Goal: Task Accomplishment & Management: Use online tool/utility

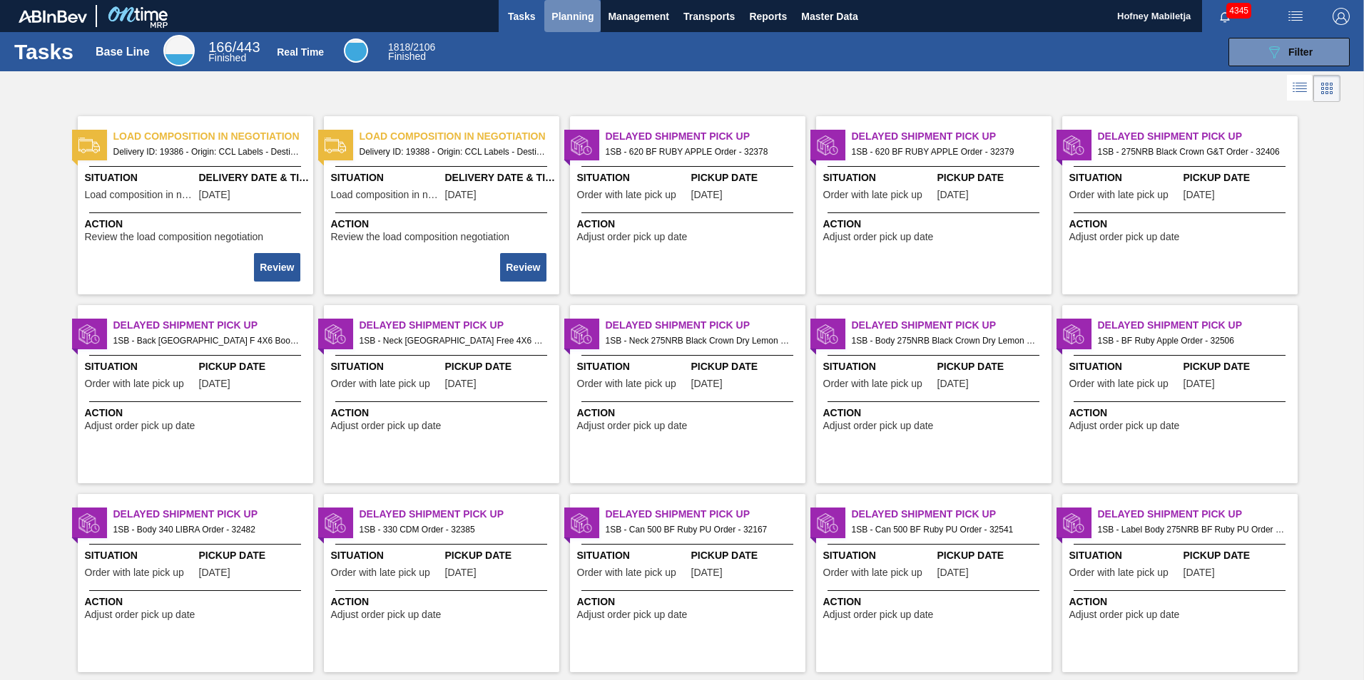
click at [576, 11] on span "Planning" at bounding box center [572, 16] width 42 height 17
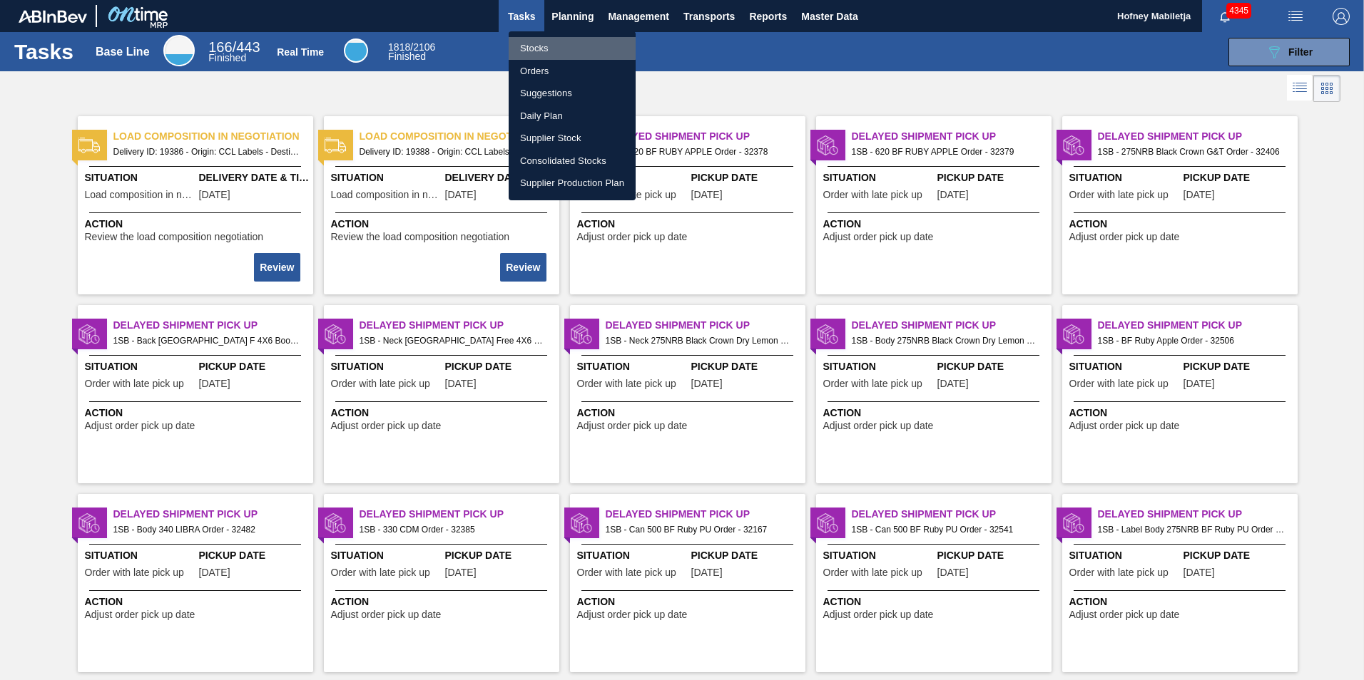
click at [543, 43] on li "Stocks" at bounding box center [571, 48] width 127 height 23
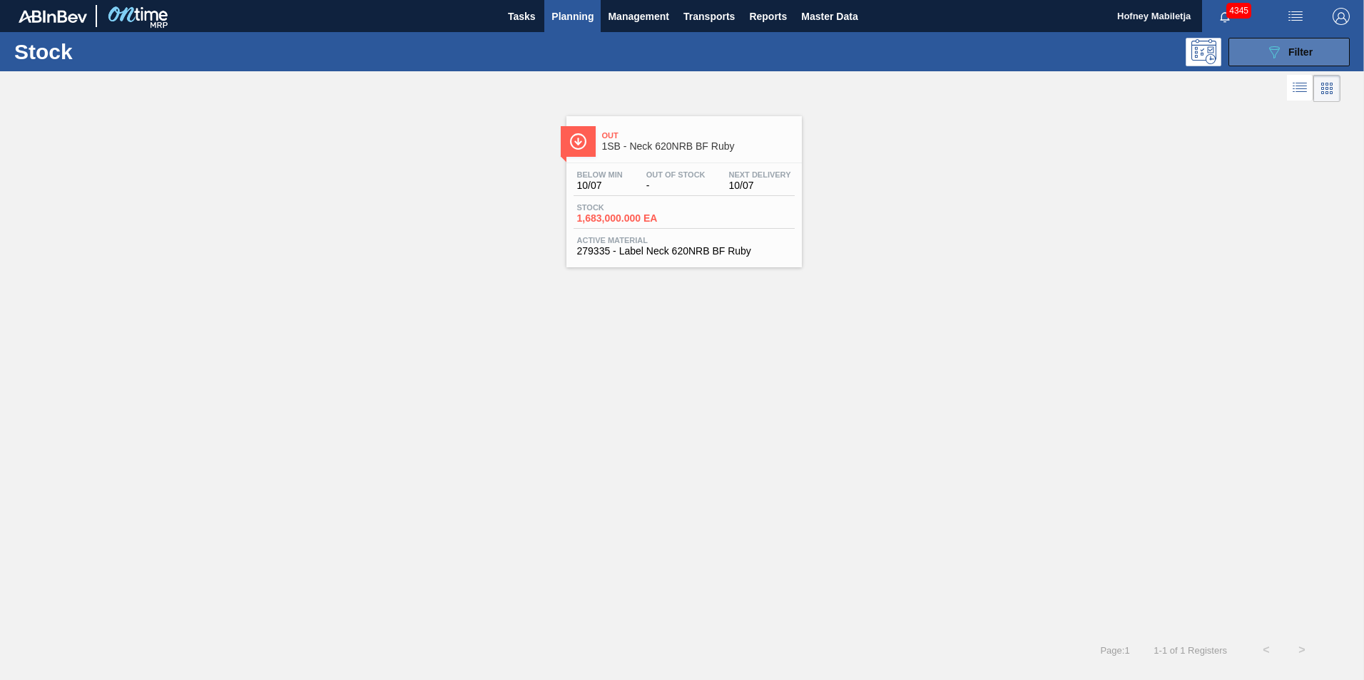
click at [1309, 56] on span "Filter" at bounding box center [1300, 51] width 24 height 11
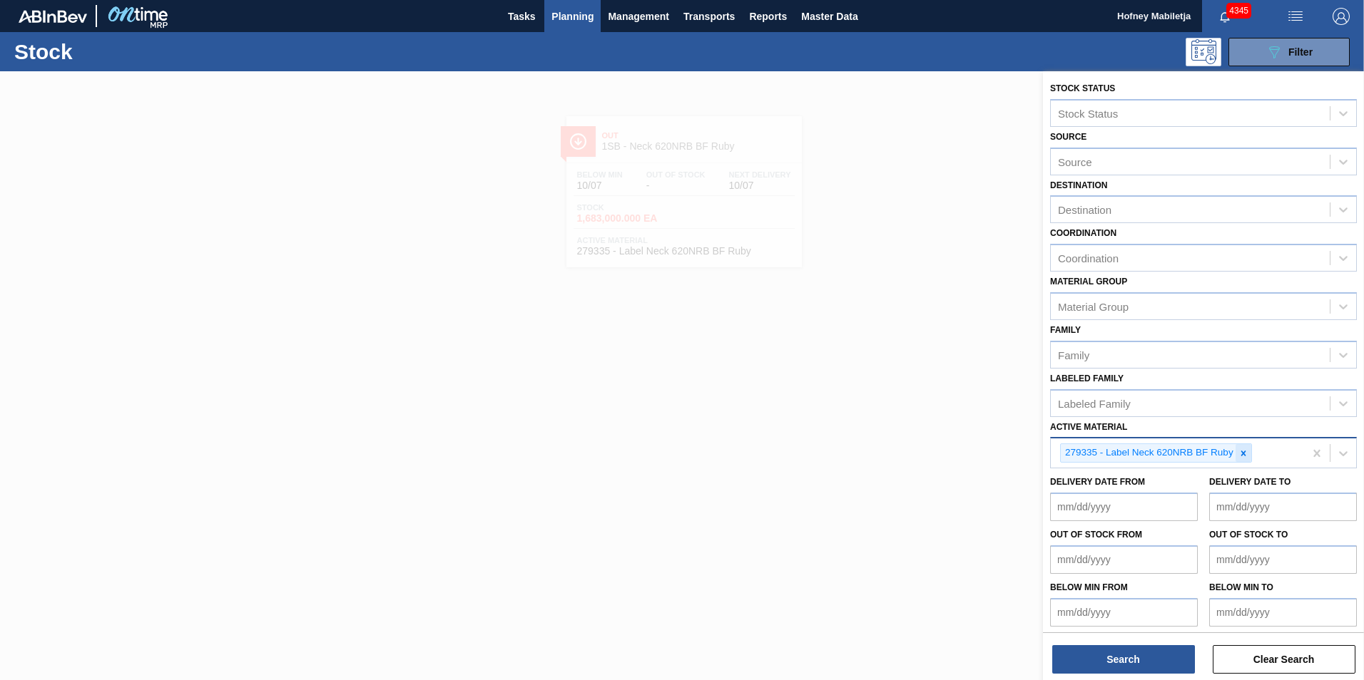
click at [1247, 458] on icon at bounding box center [1243, 454] width 10 height 10
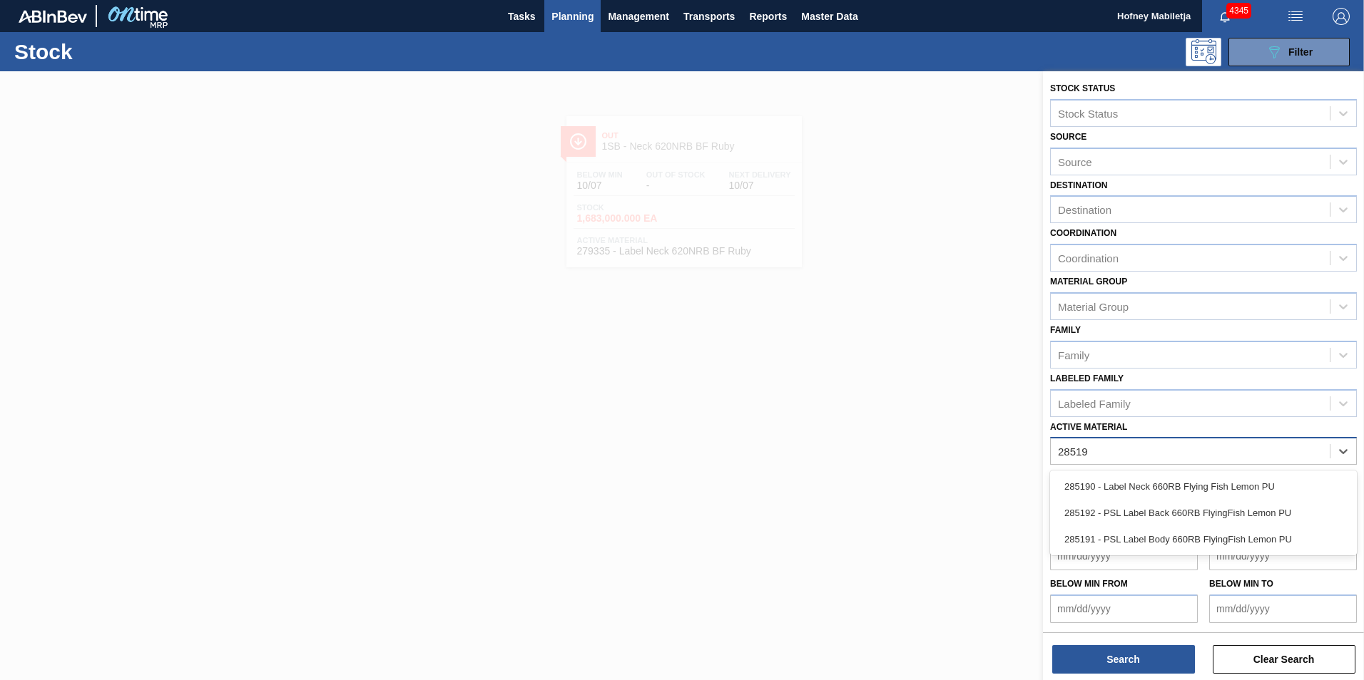
type Material "285190"
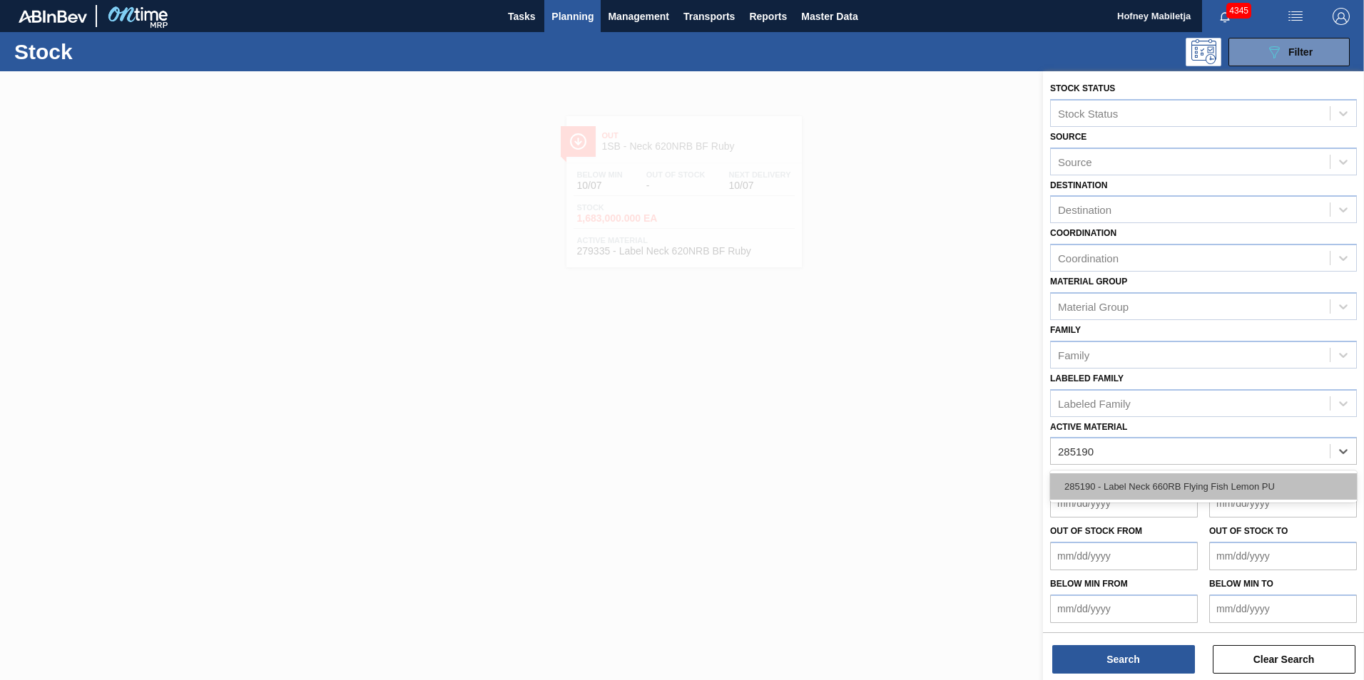
click at [1157, 481] on div "285190 - Label Neck 660RB Flying Fish Lemon PU" at bounding box center [1203, 487] width 307 height 26
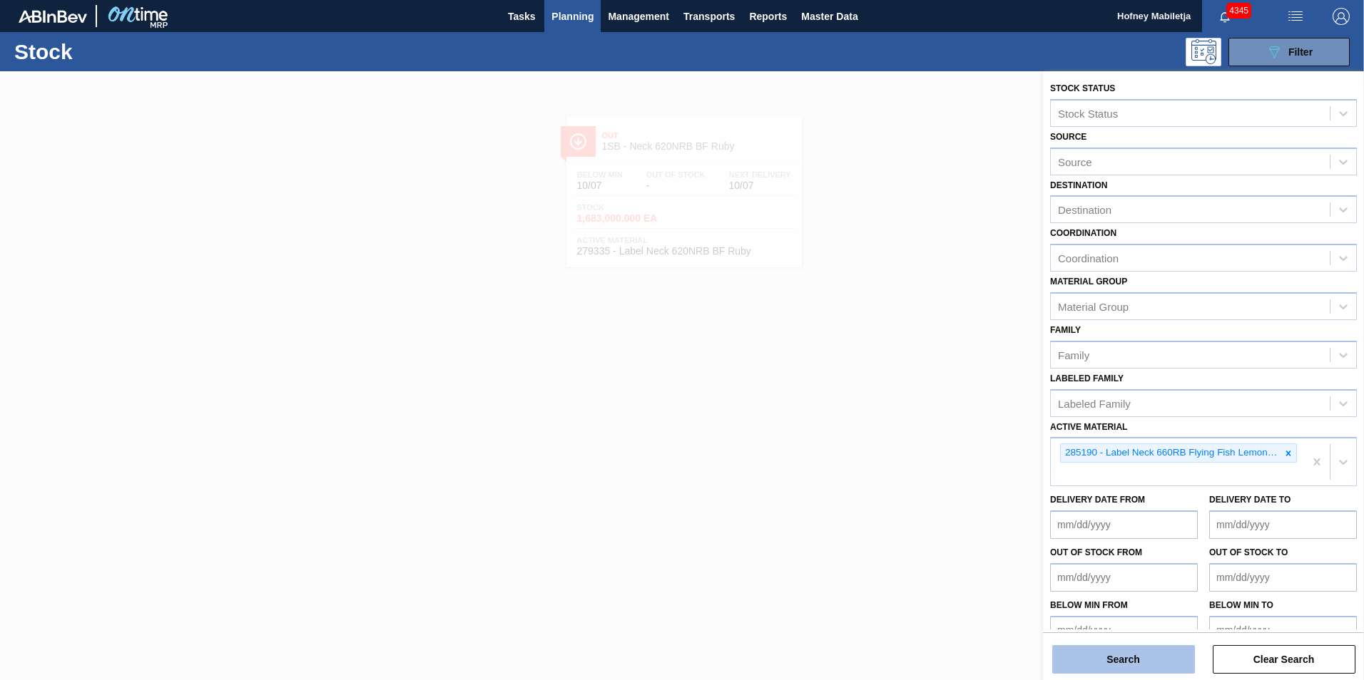
click at [1142, 655] on button "Search" at bounding box center [1123, 659] width 143 height 29
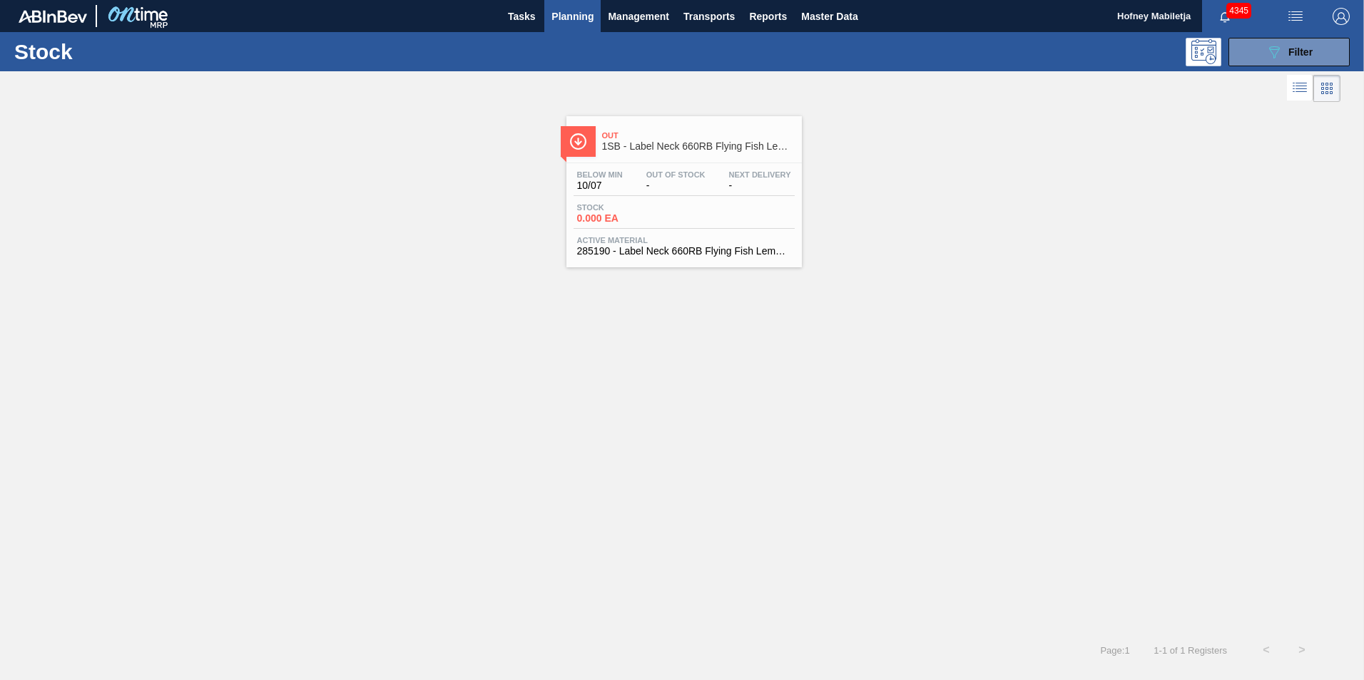
click at [692, 213] on div "Stock 0.000 EA" at bounding box center [683, 216] width 221 height 26
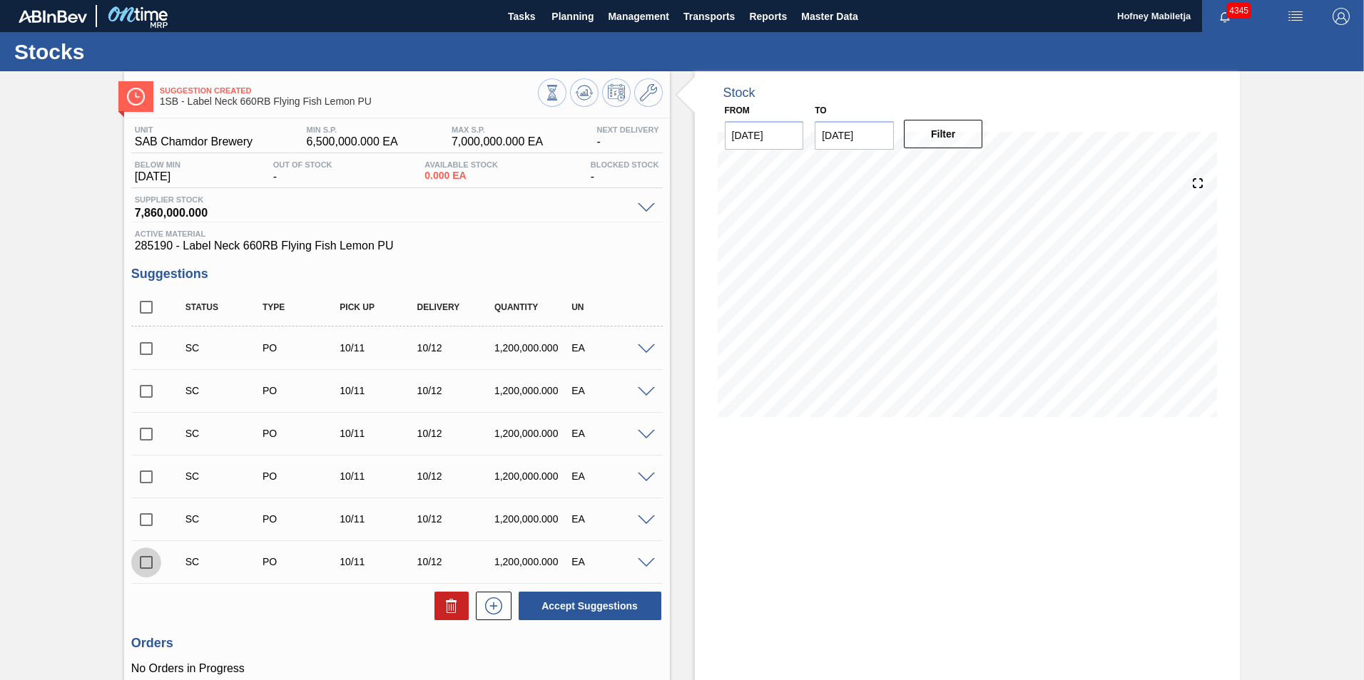
click at [145, 561] on input "checkbox" at bounding box center [146, 563] width 30 height 30
checkbox input "true"
click at [145, 520] on input "checkbox" at bounding box center [146, 520] width 30 height 30
checkbox input "true"
click at [143, 476] on input "checkbox" at bounding box center [146, 477] width 30 height 30
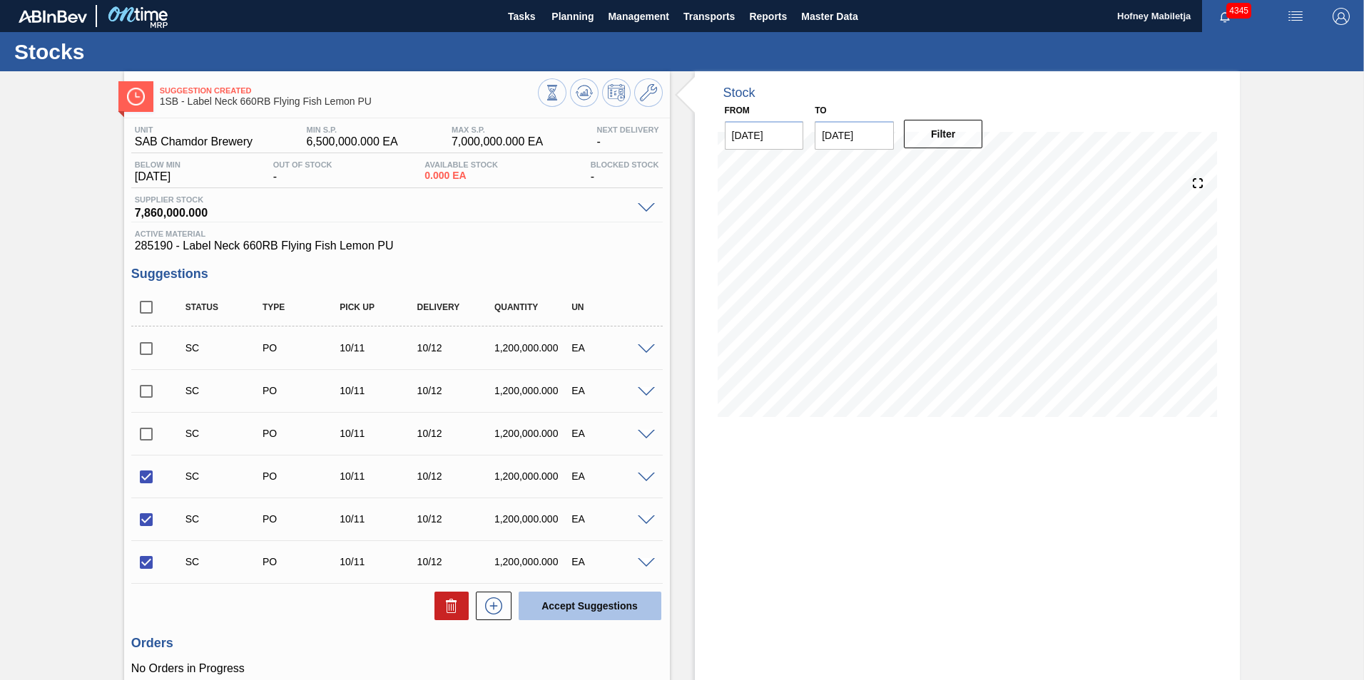
click at [565, 595] on button "Accept Suggestions" at bounding box center [589, 606] width 143 height 29
checkbox input "false"
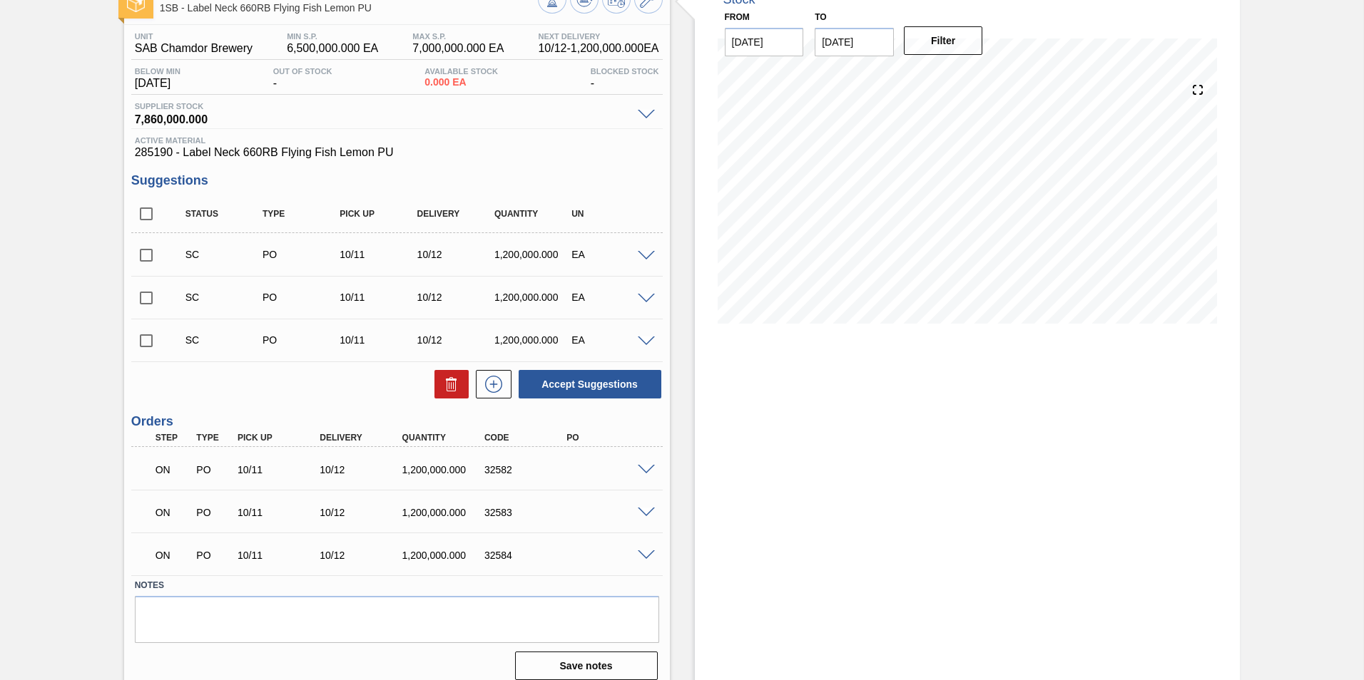
scroll to position [106, 0]
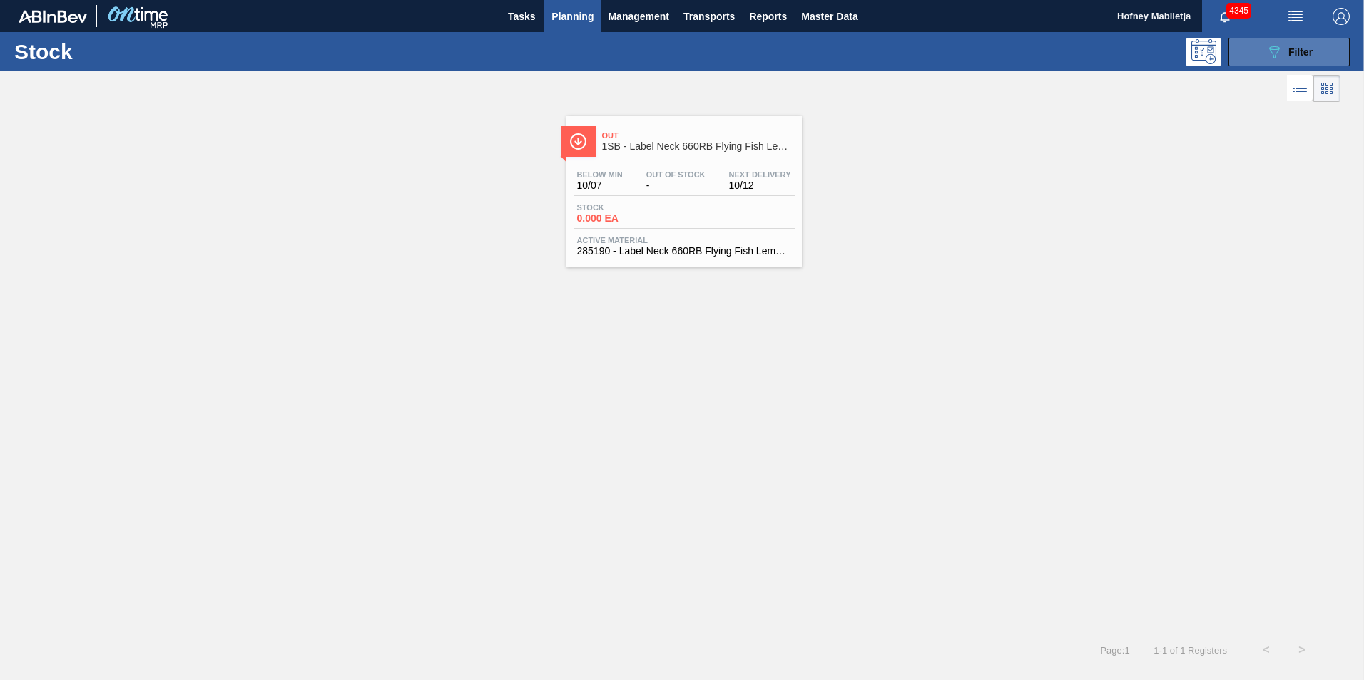
click at [1320, 53] on button "089F7B8B-B2A5-4AFE-B5C0-19BA573D28AC Filter" at bounding box center [1288, 52] width 121 height 29
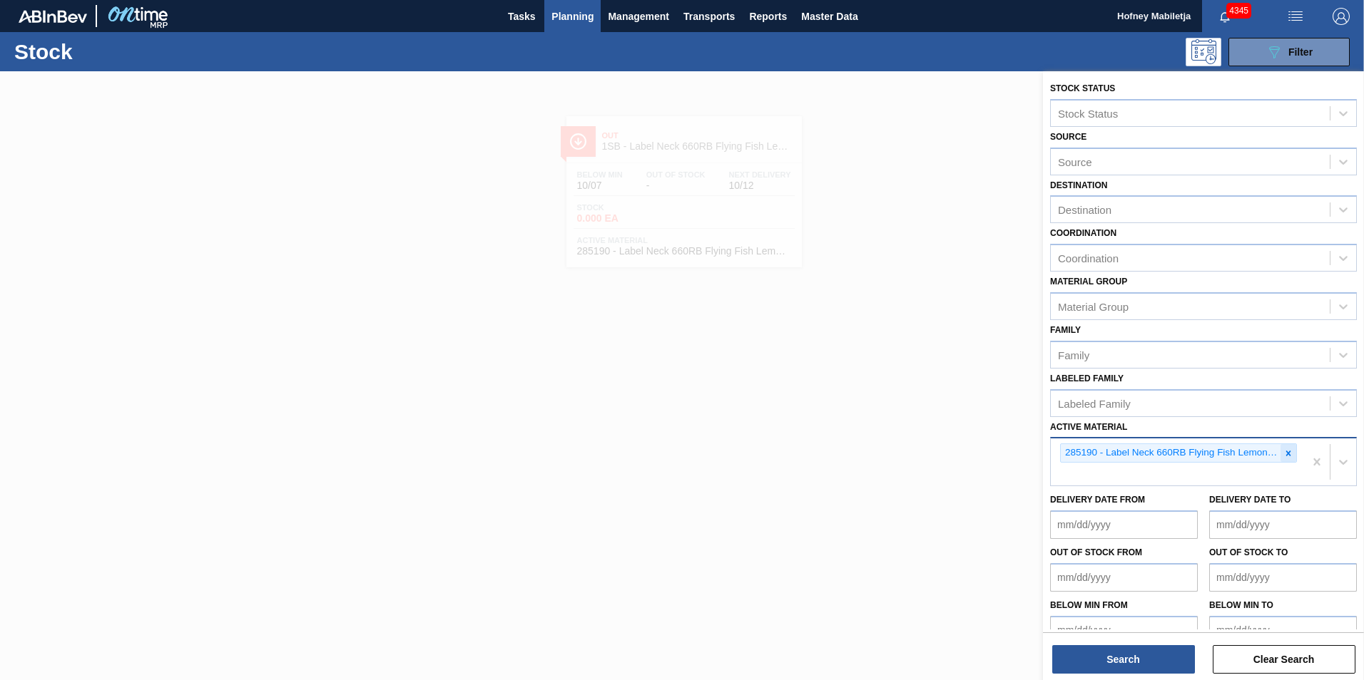
click at [1287, 451] on icon at bounding box center [1288, 454] width 10 height 10
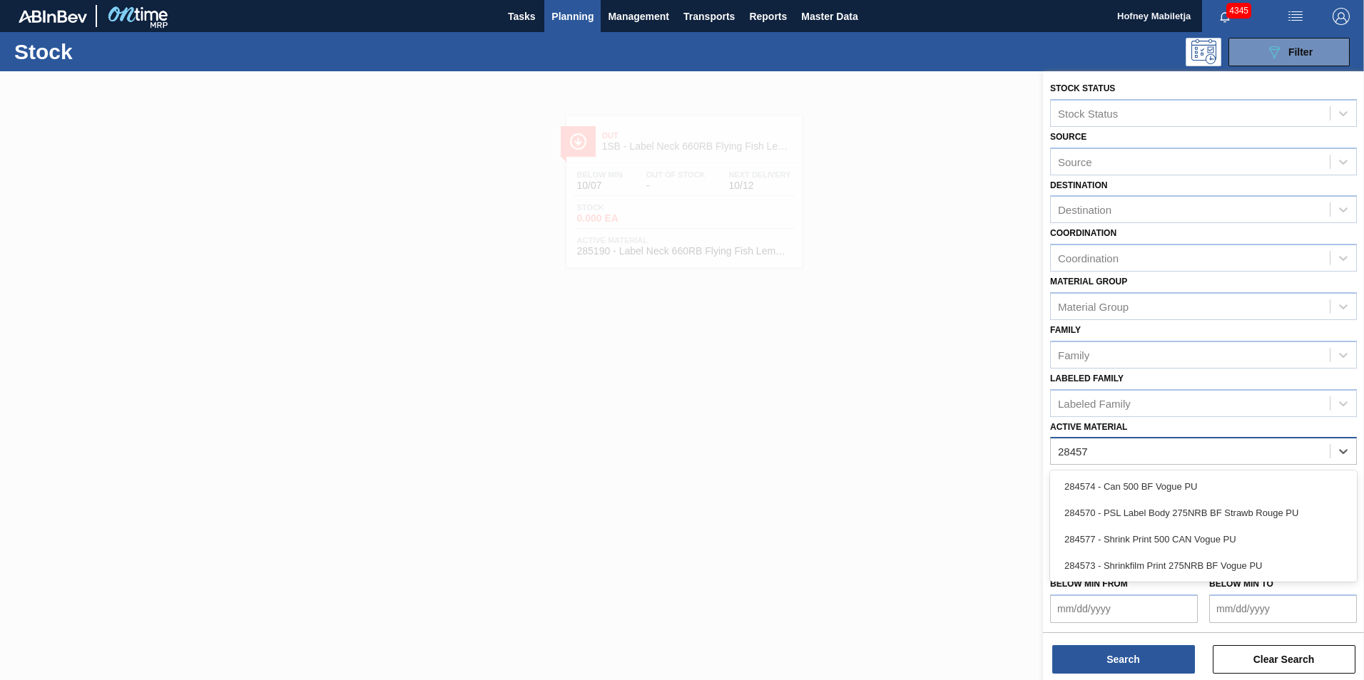
type Material "284577"
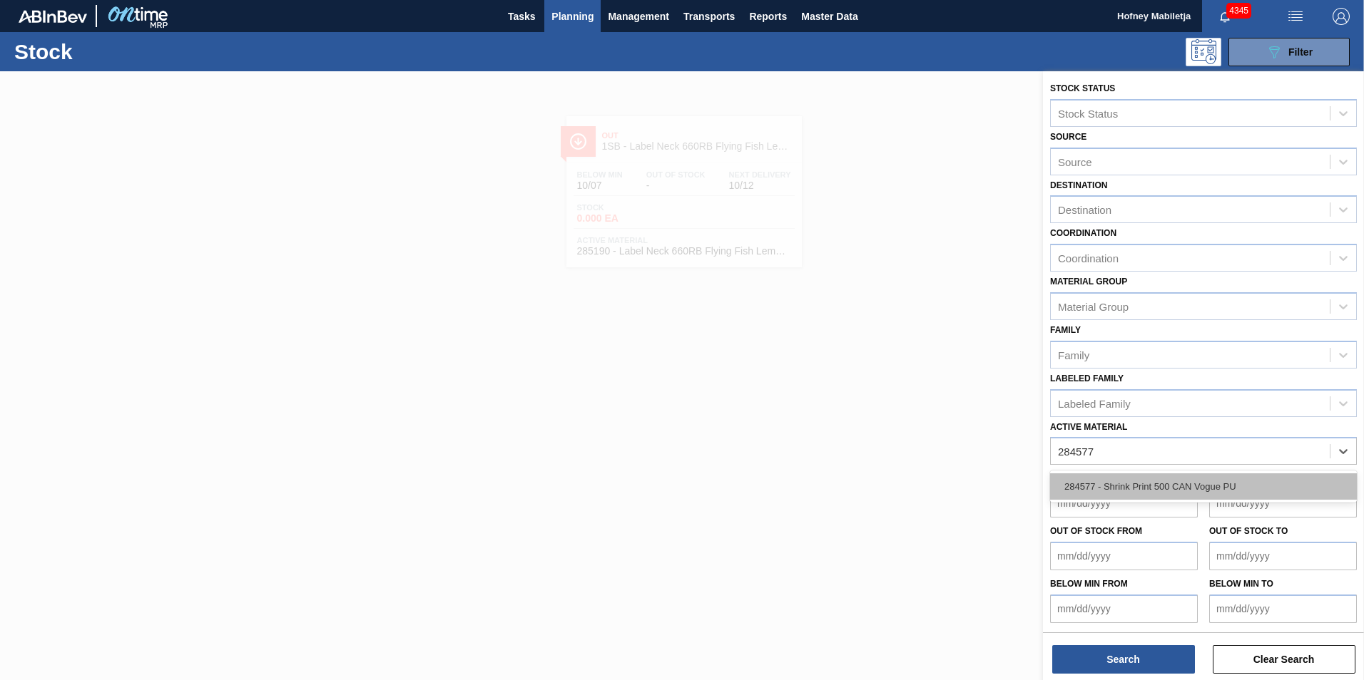
click at [1177, 485] on div "284577 - Shrink Print 500 CAN Vogue PU" at bounding box center [1203, 487] width 307 height 26
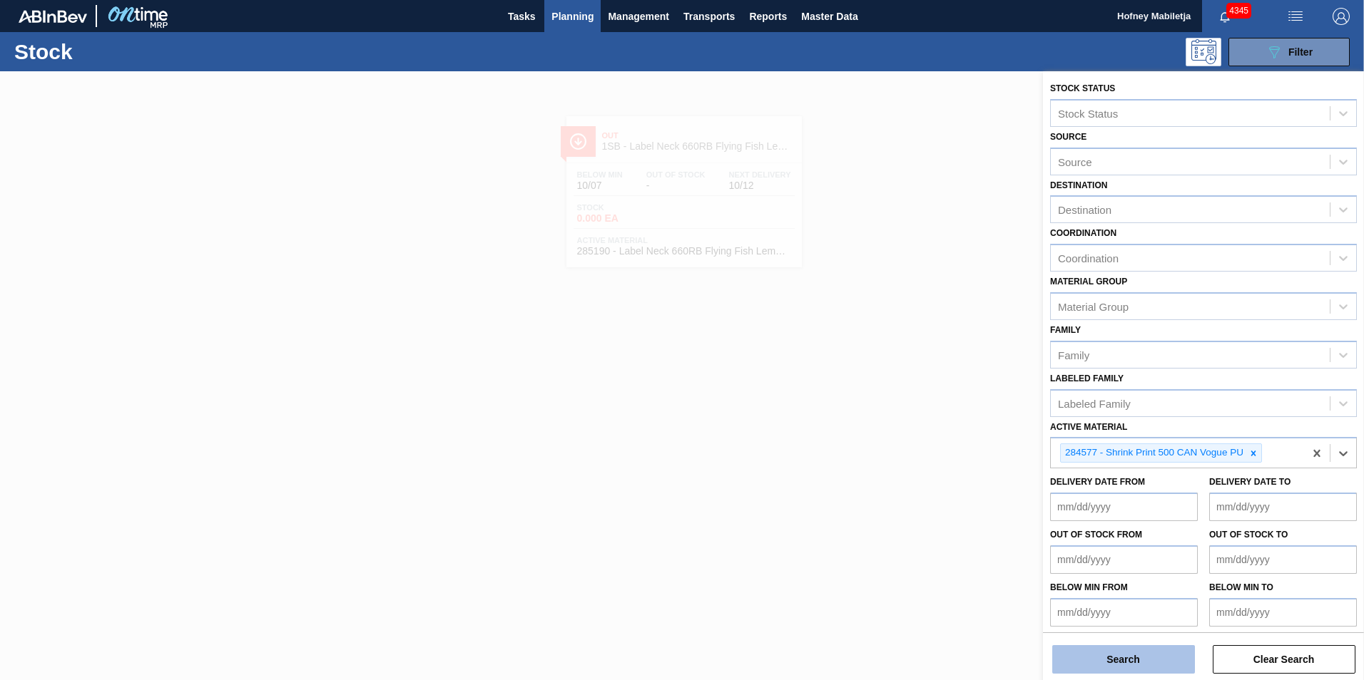
click at [1142, 660] on button "Search" at bounding box center [1123, 659] width 143 height 29
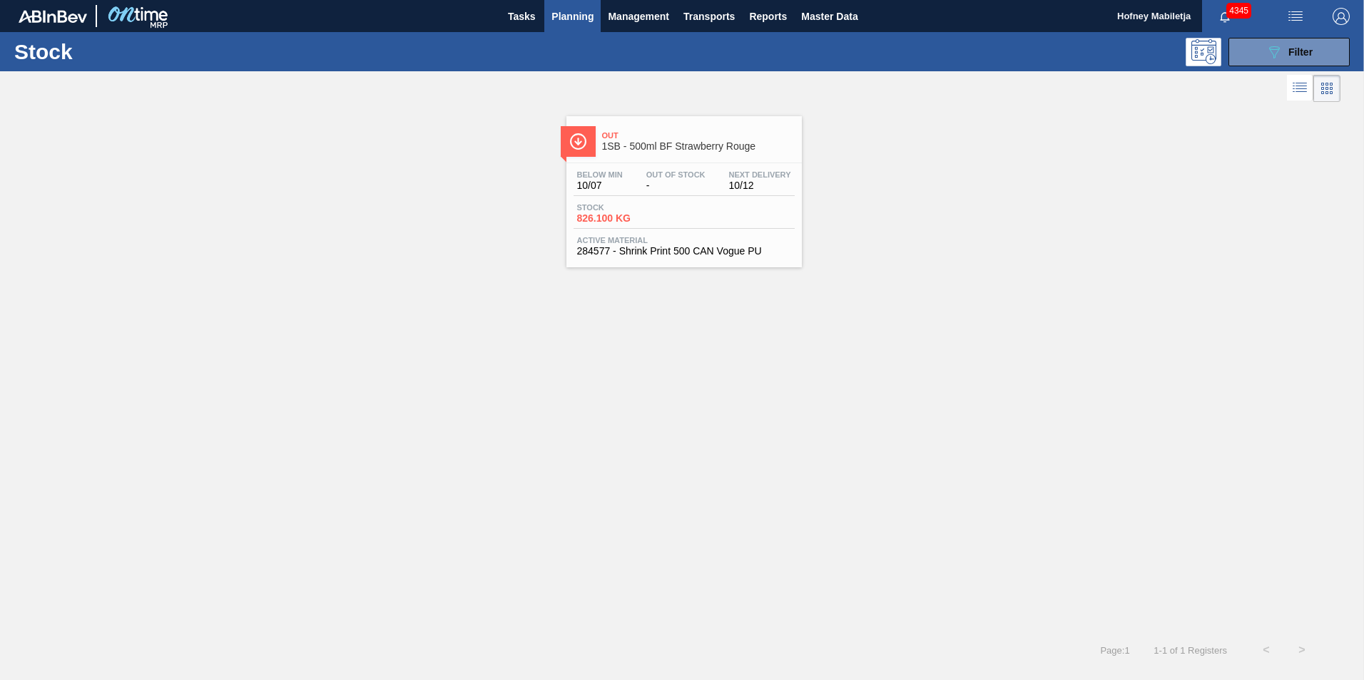
click at [660, 178] on span "Out Of Stock" at bounding box center [675, 174] width 59 height 9
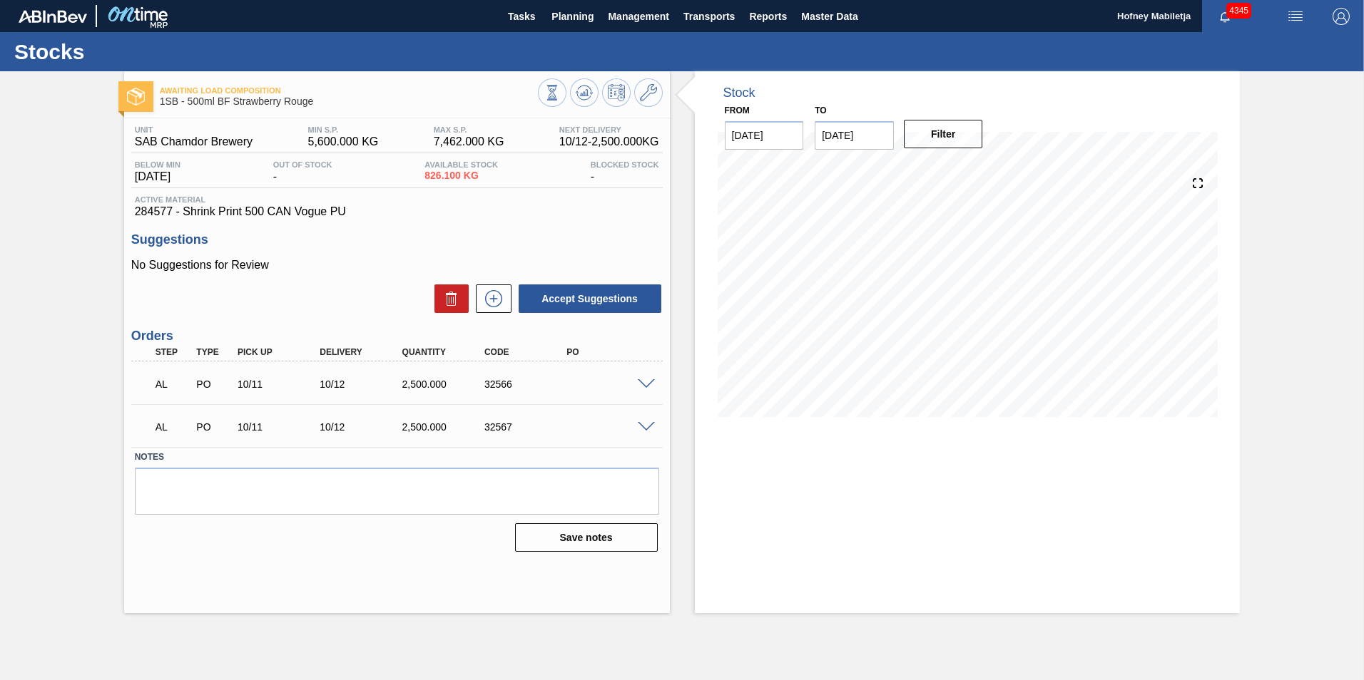
click at [643, 384] on span at bounding box center [646, 384] width 17 height 11
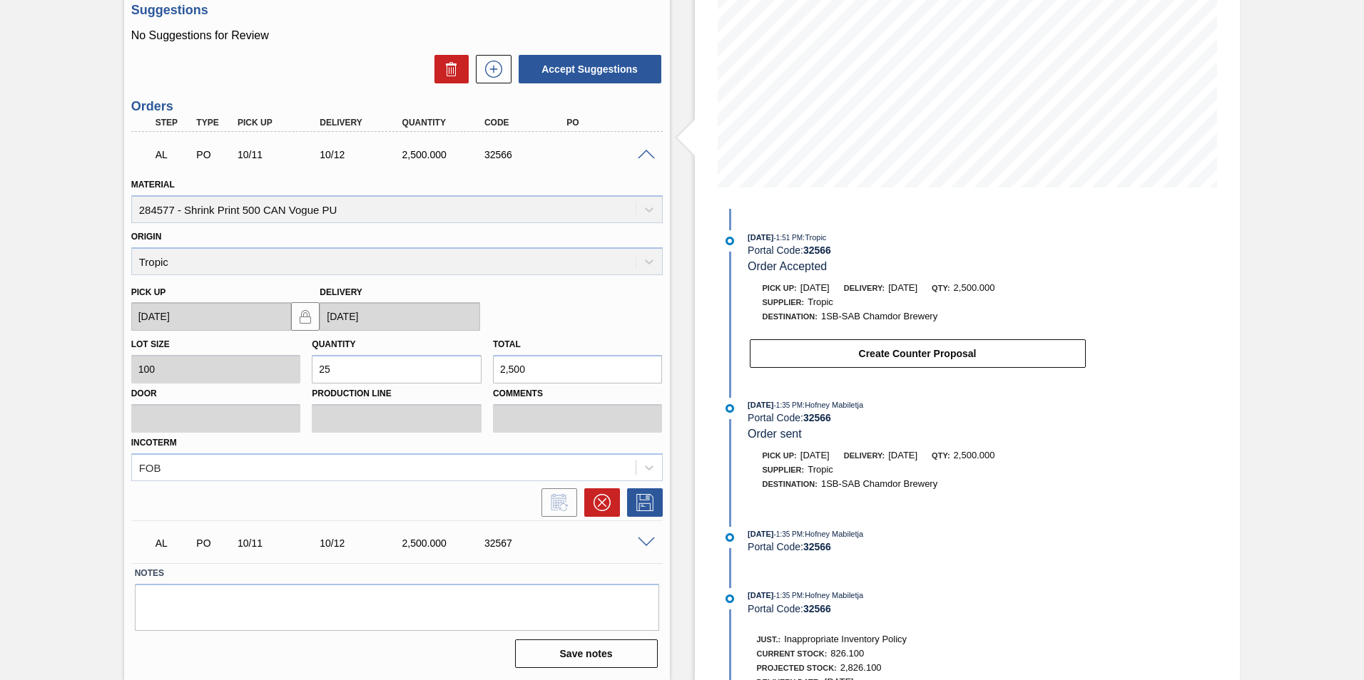
click at [646, 543] on span at bounding box center [646, 543] width 17 height 11
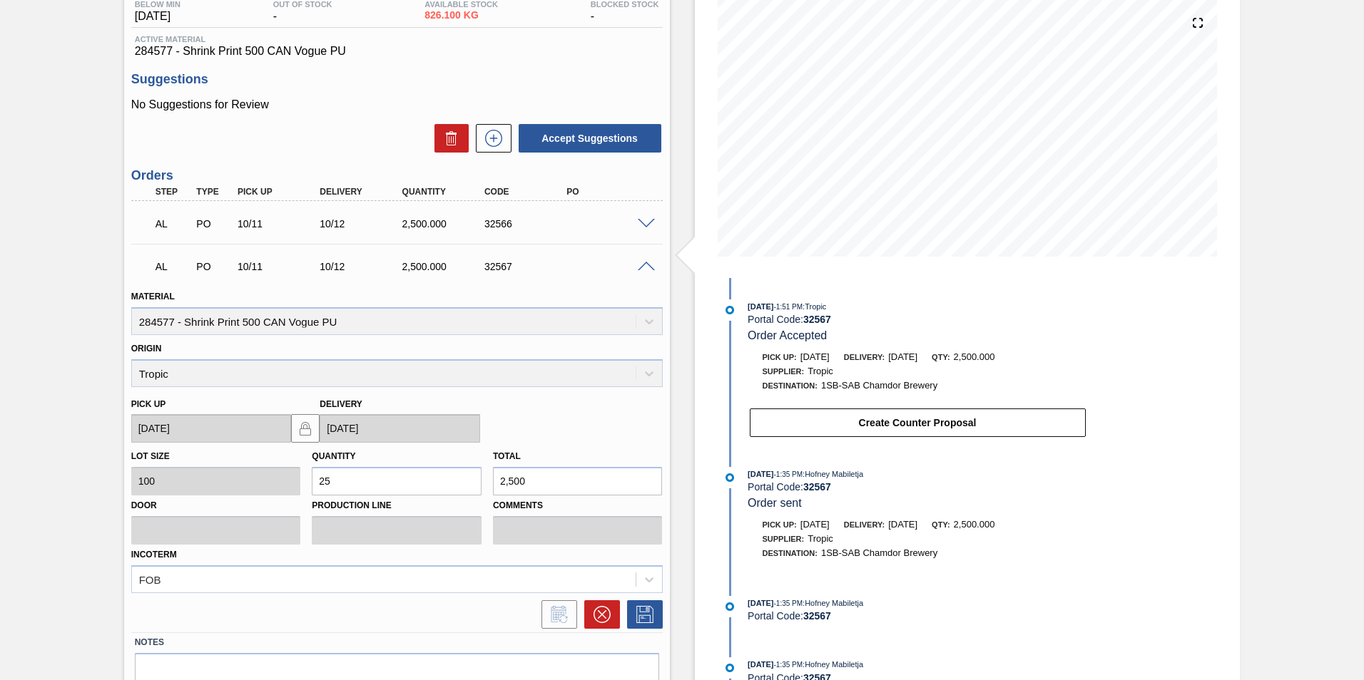
scroll to position [126, 0]
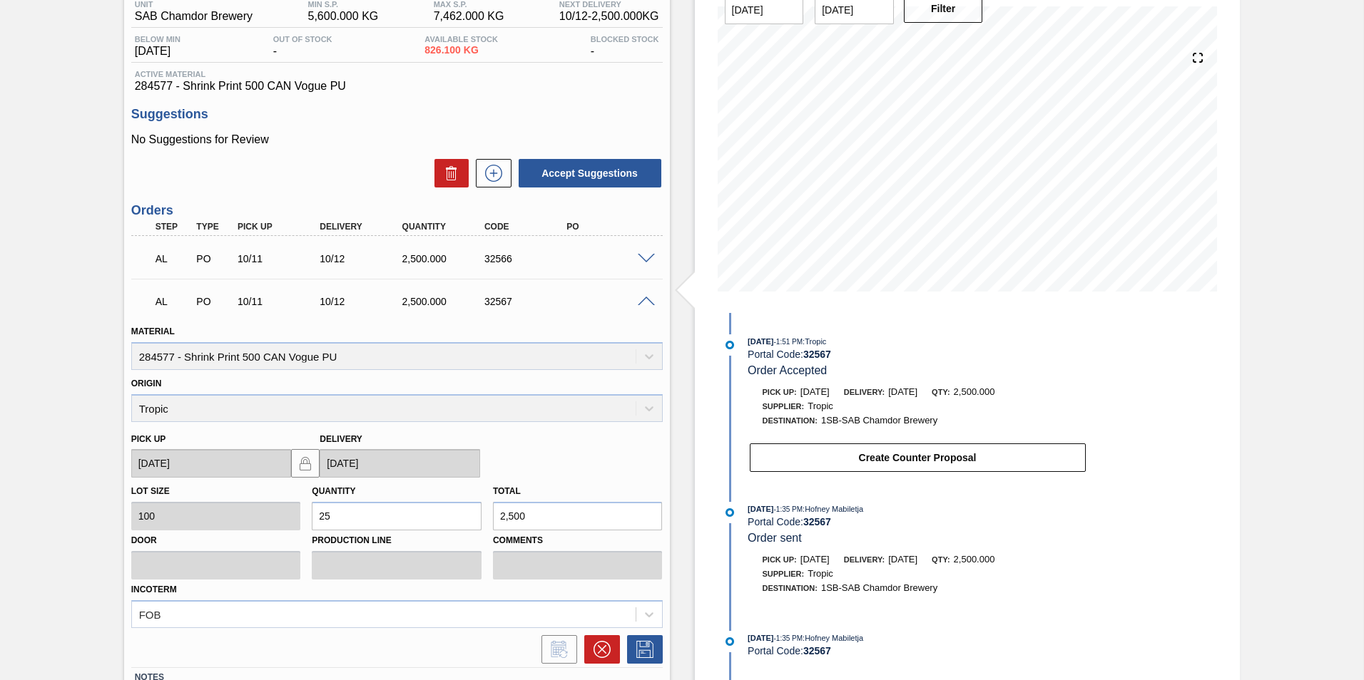
click at [646, 295] on div at bounding box center [648, 300] width 29 height 11
click at [644, 297] on span at bounding box center [646, 302] width 17 height 11
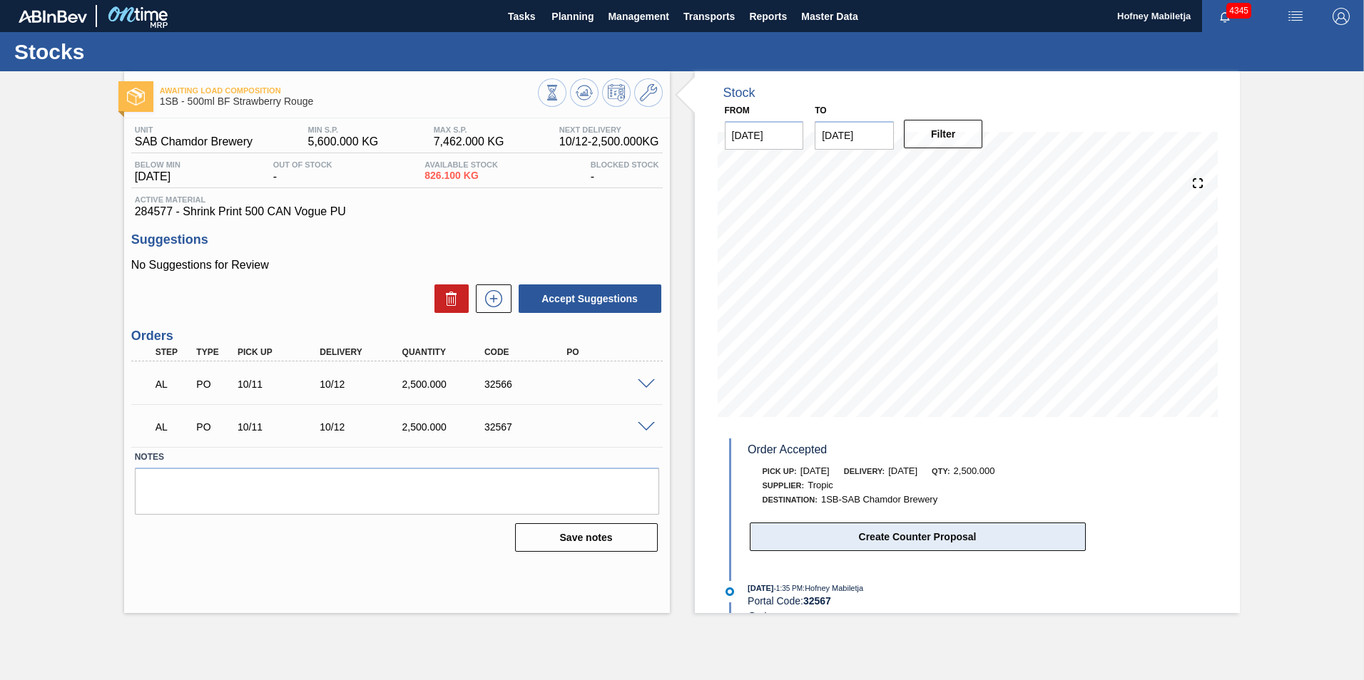
scroll to position [0, 0]
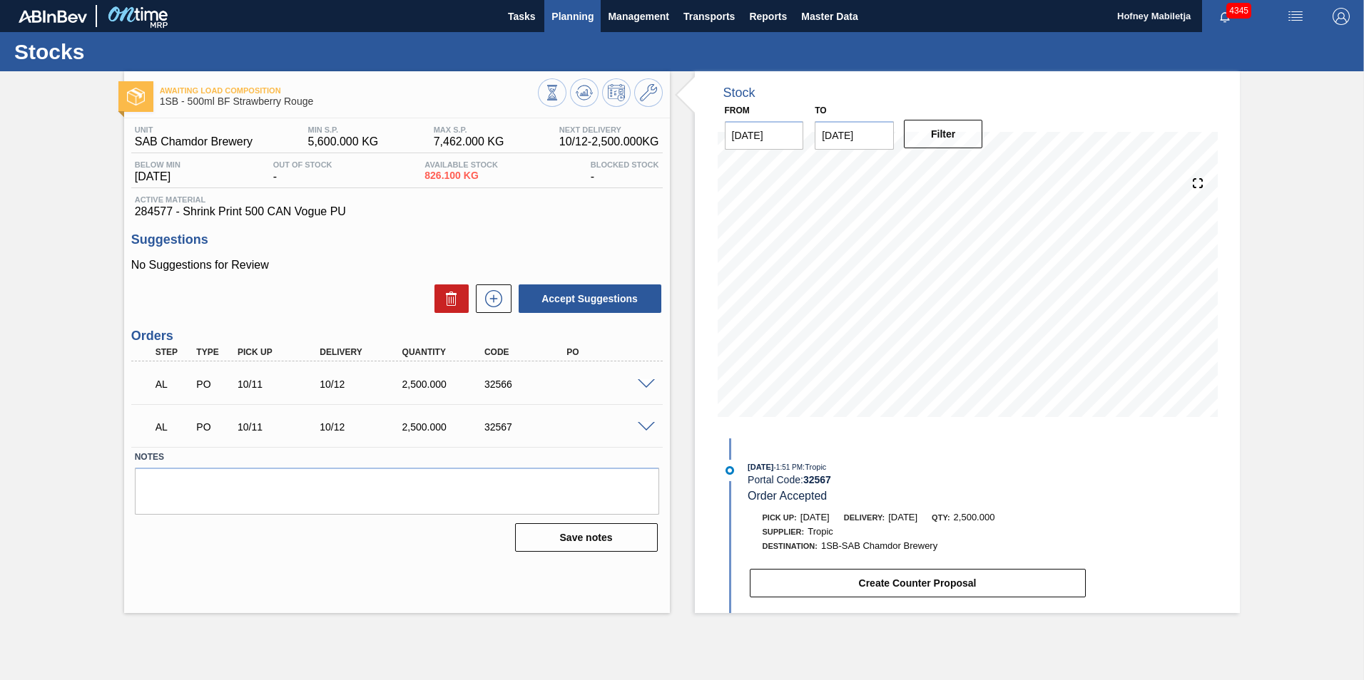
click at [587, 21] on span "Planning" at bounding box center [572, 16] width 42 height 17
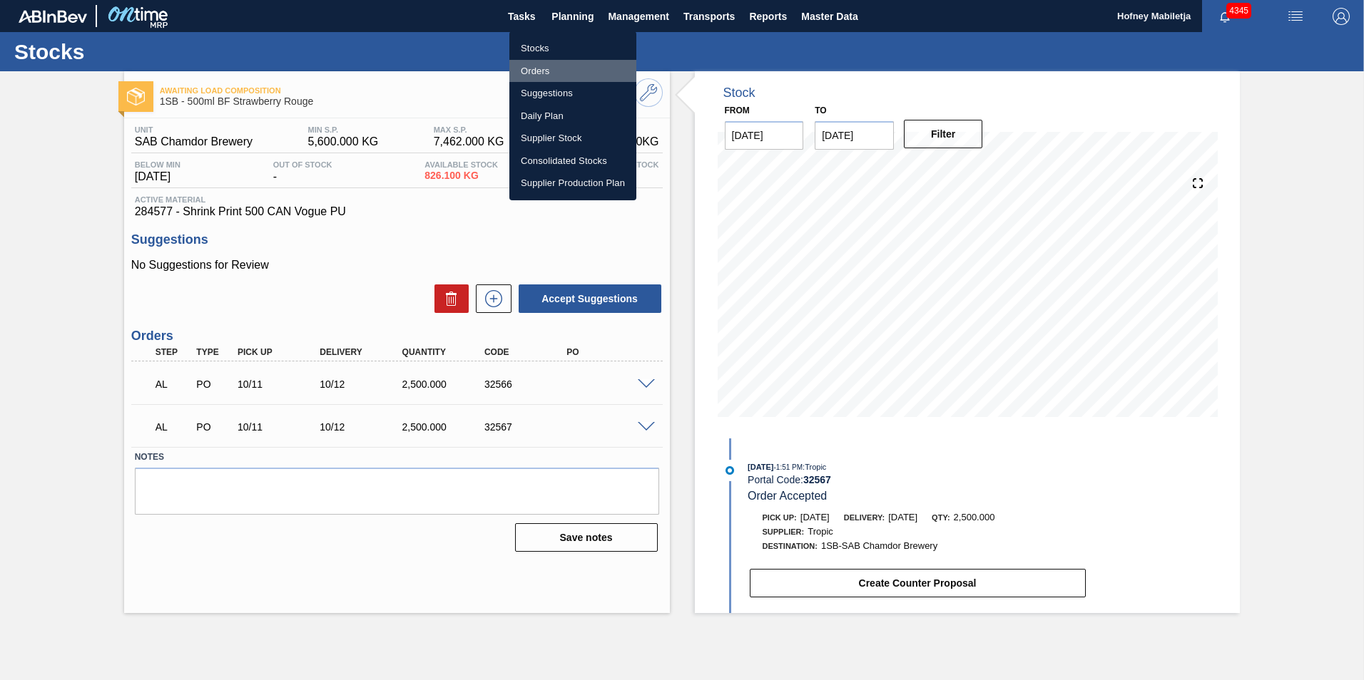
click at [530, 70] on li "Orders" at bounding box center [572, 71] width 127 height 23
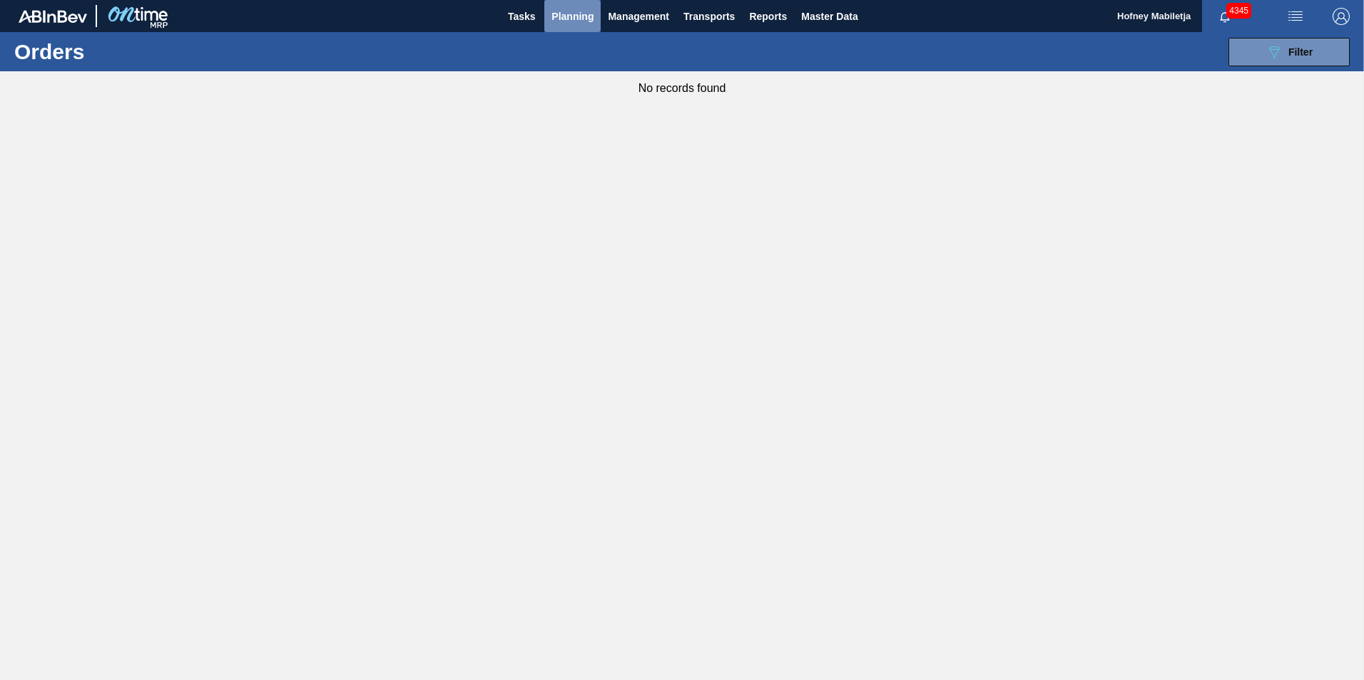
click at [569, 19] on span "Planning" at bounding box center [572, 16] width 42 height 17
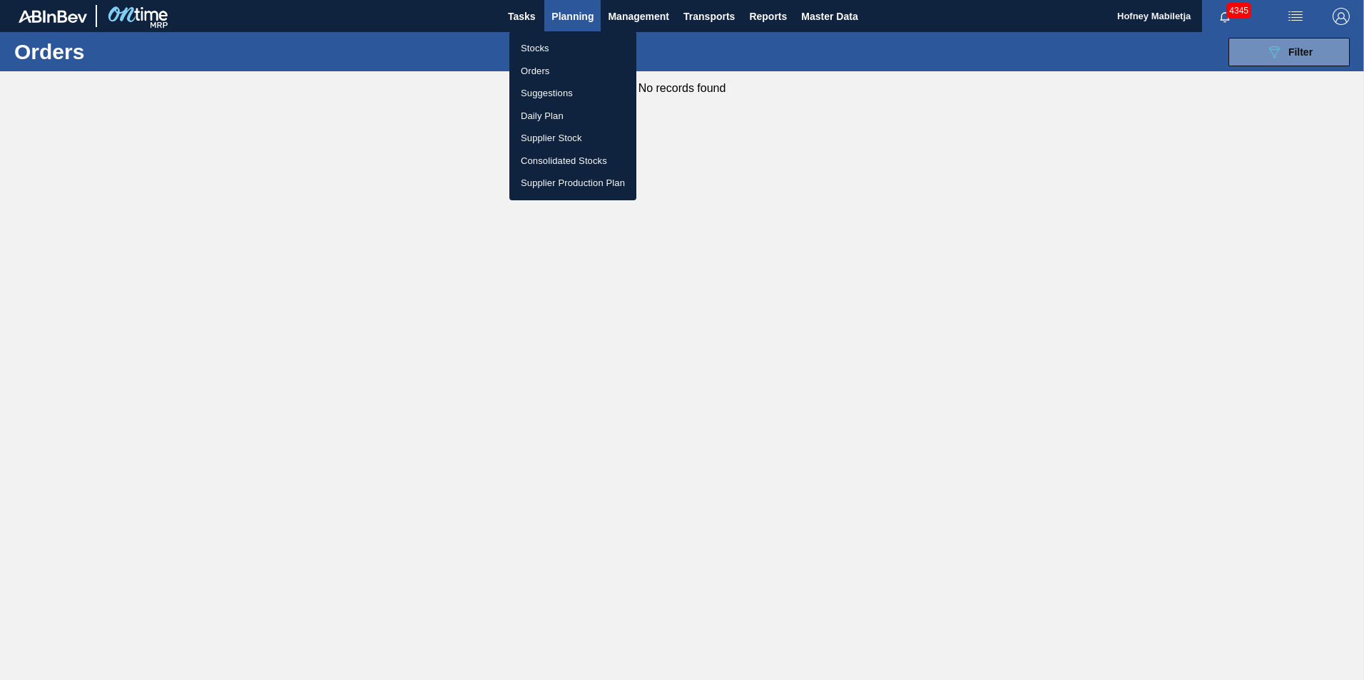
click at [633, 13] on div at bounding box center [682, 340] width 1364 height 680
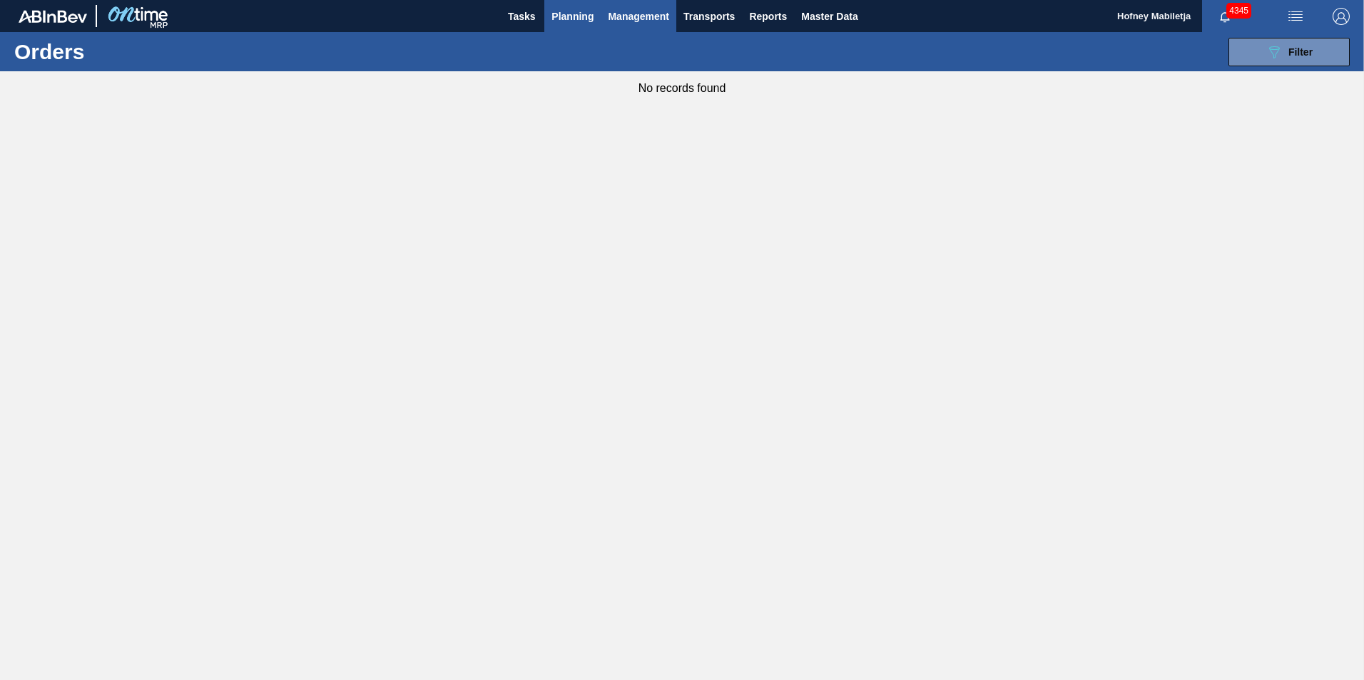
click at [638, 17] on span "Management" at bounding box center [638, 16] width 61 height 17
drag, startPoint x: 545, startPoint y: 165, endPoint x: 557, endPoint y: 143, distance: 25.2
click at [547, 163] on div at bounding box center [682, 340] width 1364 height 680
click at [700, 14] on span "Transports" at bounding box center [708, 16] width 51 height 17
click at [676, 46] on li "Load Composition" at bounding box center [708, 48] width 99 height 23
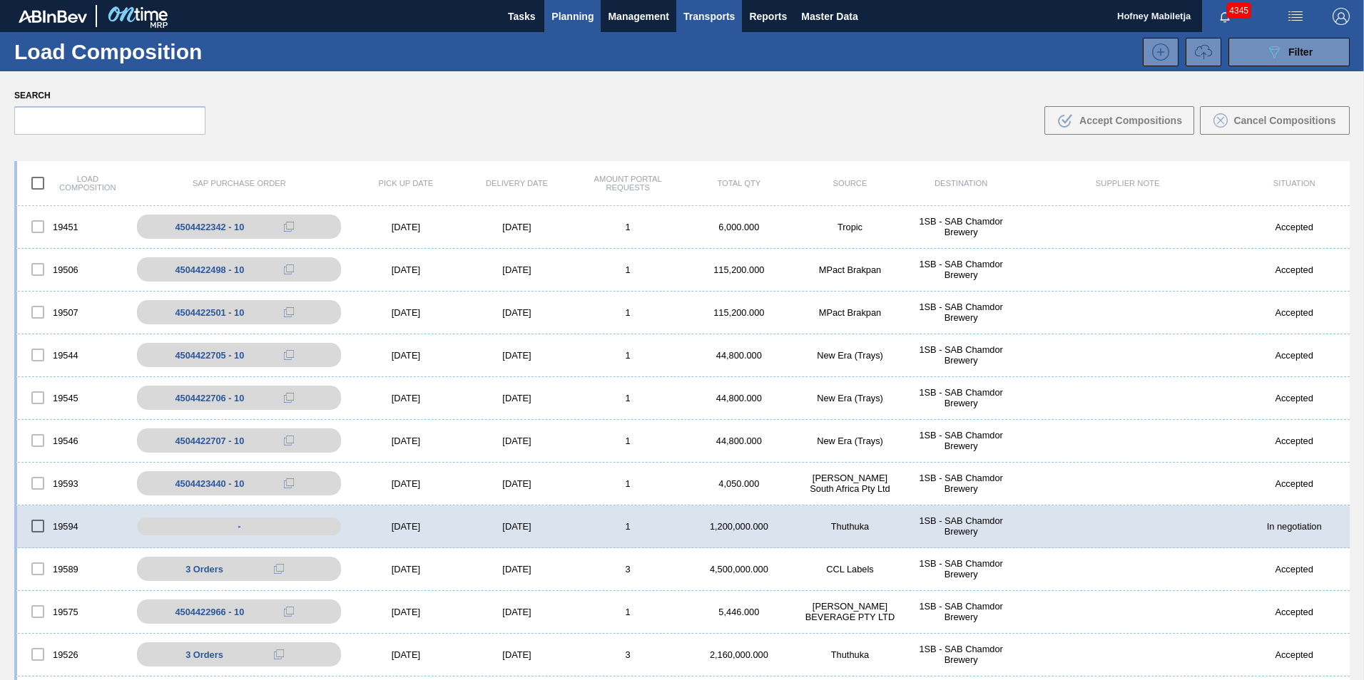
click at [555, 13] on span "Planning" at bounding box center [572, 16] width 42 height 17
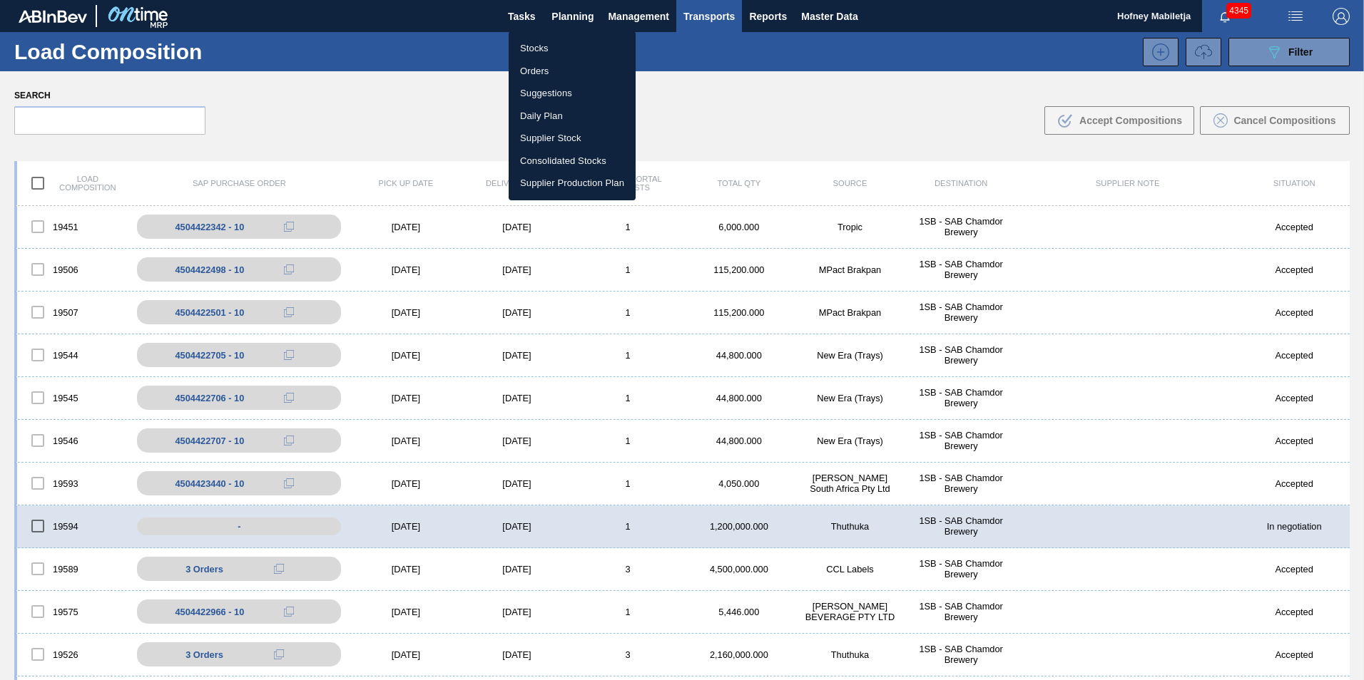
click at [538, 44] on li "Stocks" at bounding box center [571, 48] width 127 height 23
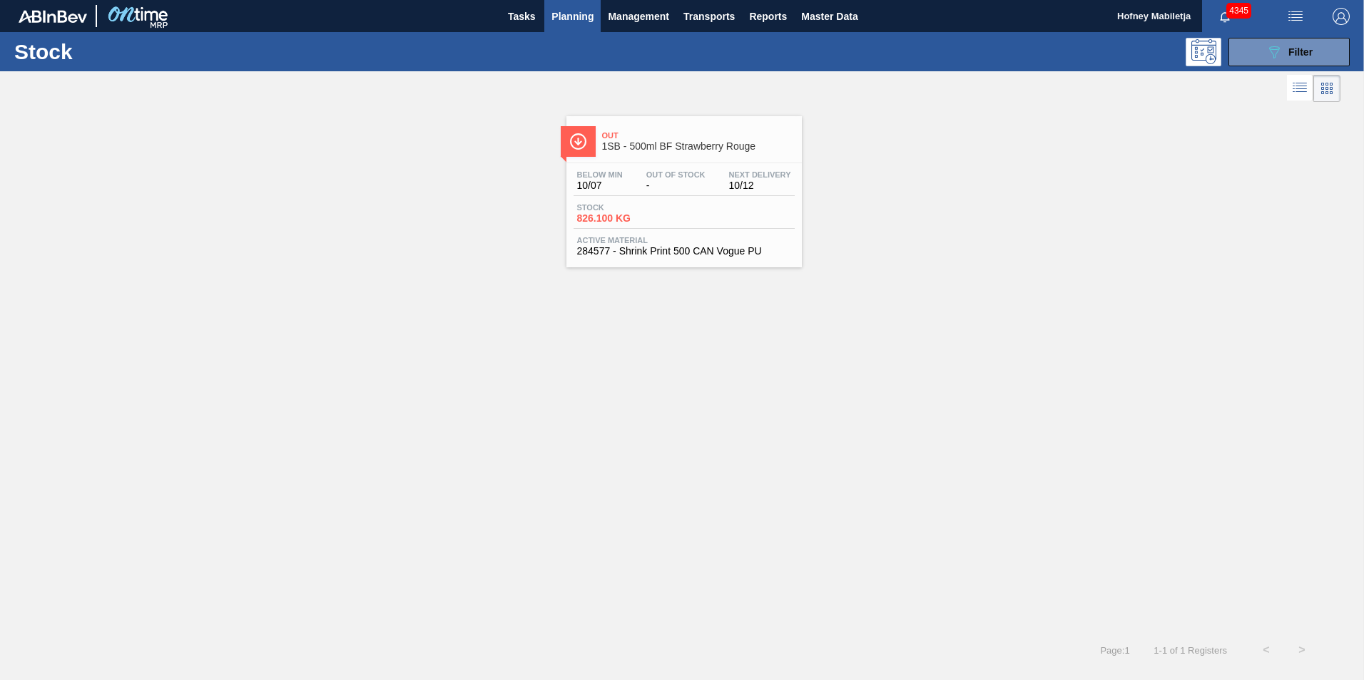
click at [670, 199] on div "Below Min 10/07 Out Of Stock - Next Delivery 10/12 Stock 826.100 KG Active Mate…" at bounding box center [683, 211] width 235 height 97
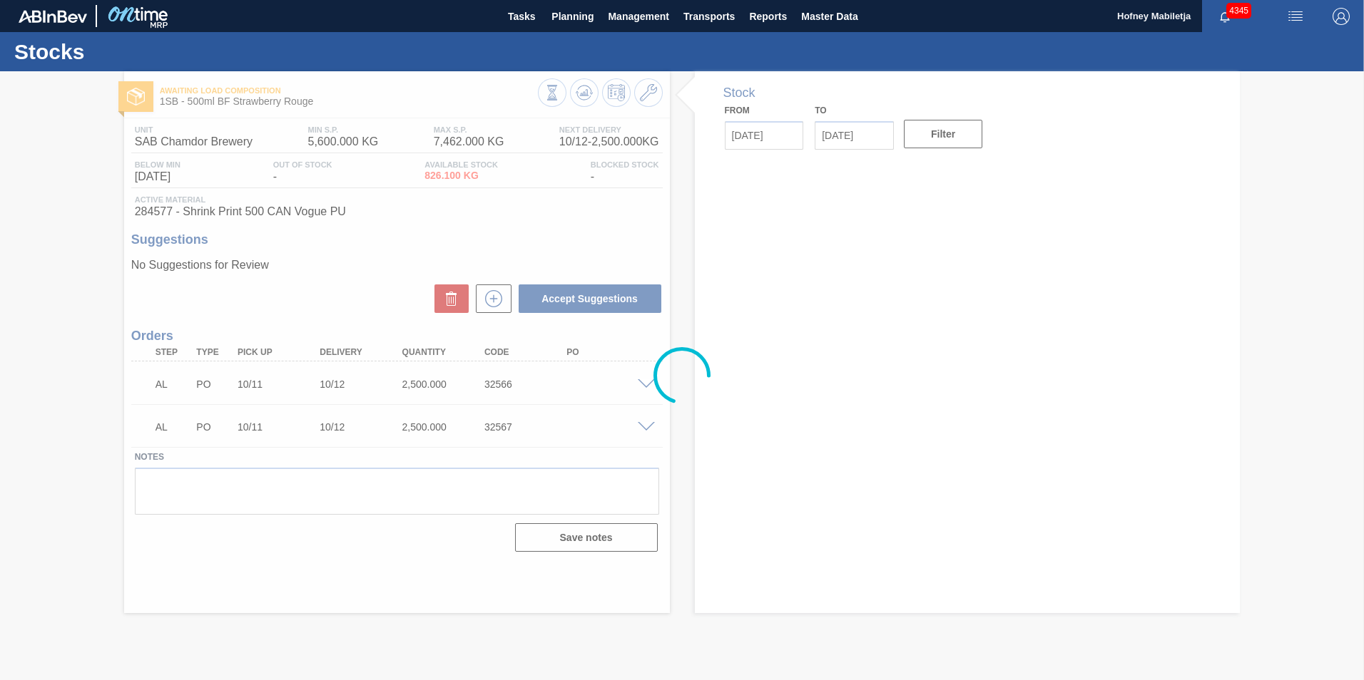
type input "[DATE]"
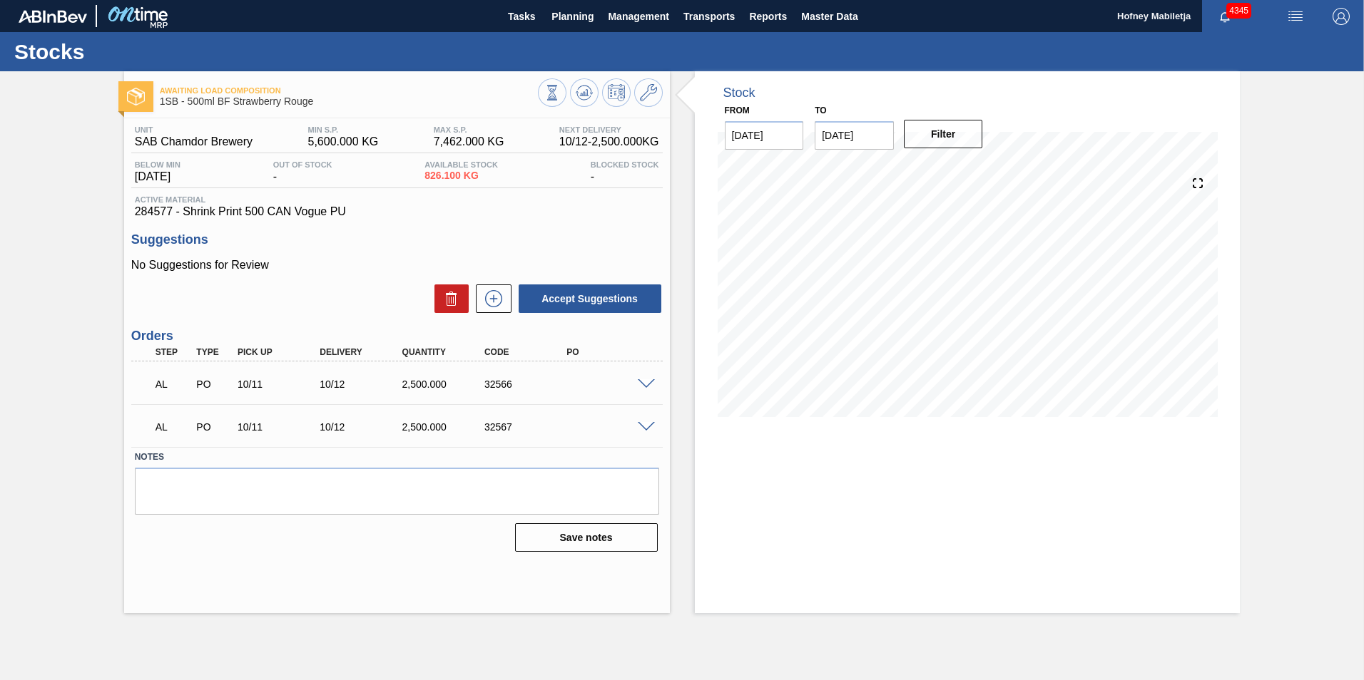
click at [645, 383] on span at bounding box center [646, 384] width 17 height 11
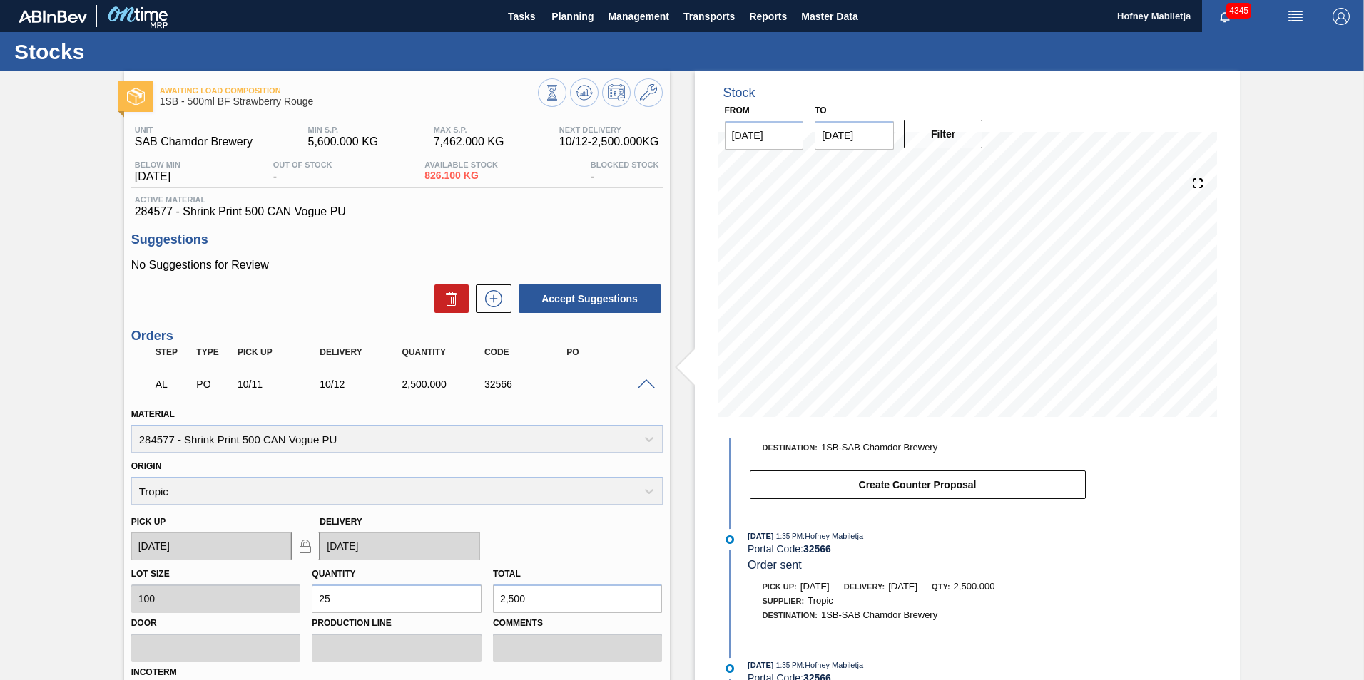
scroll to position [110, 0]
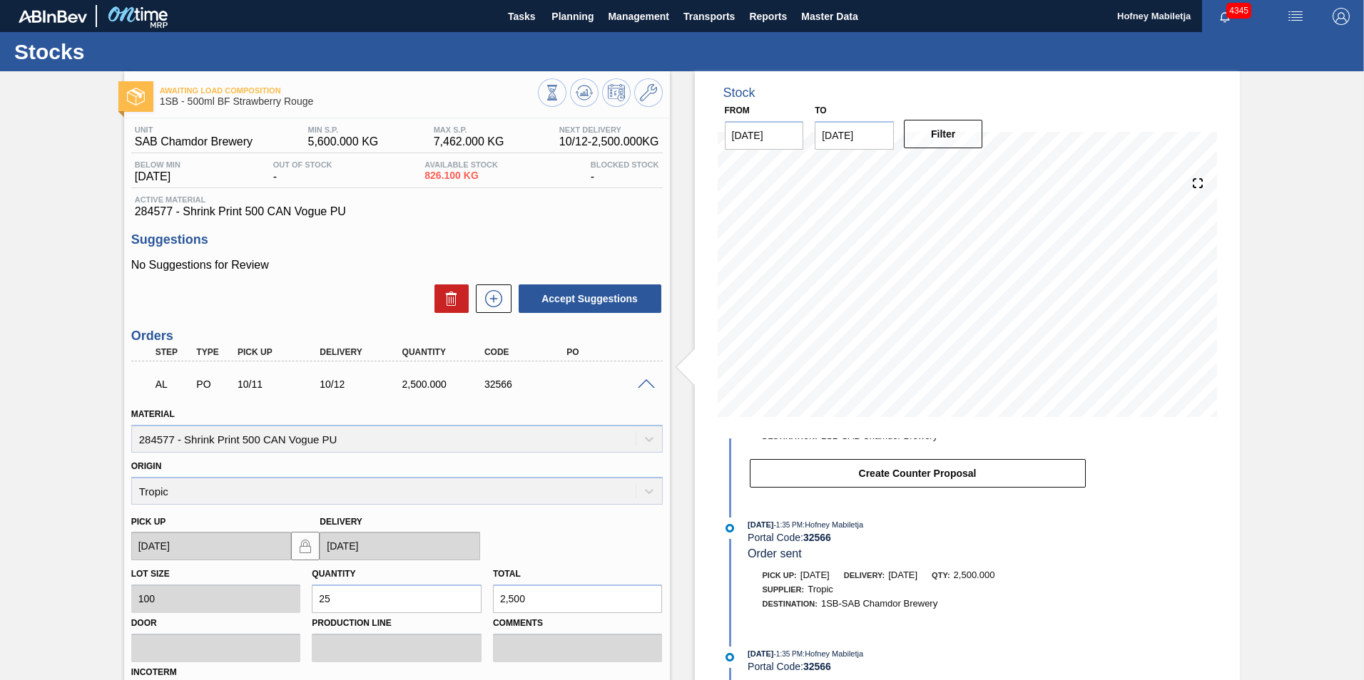
click at [644, 378] on div at bounding box center [648, 383] width 29 height 11
click at [644, 379] on span at bounding box center [646, 384] width 17 height 11
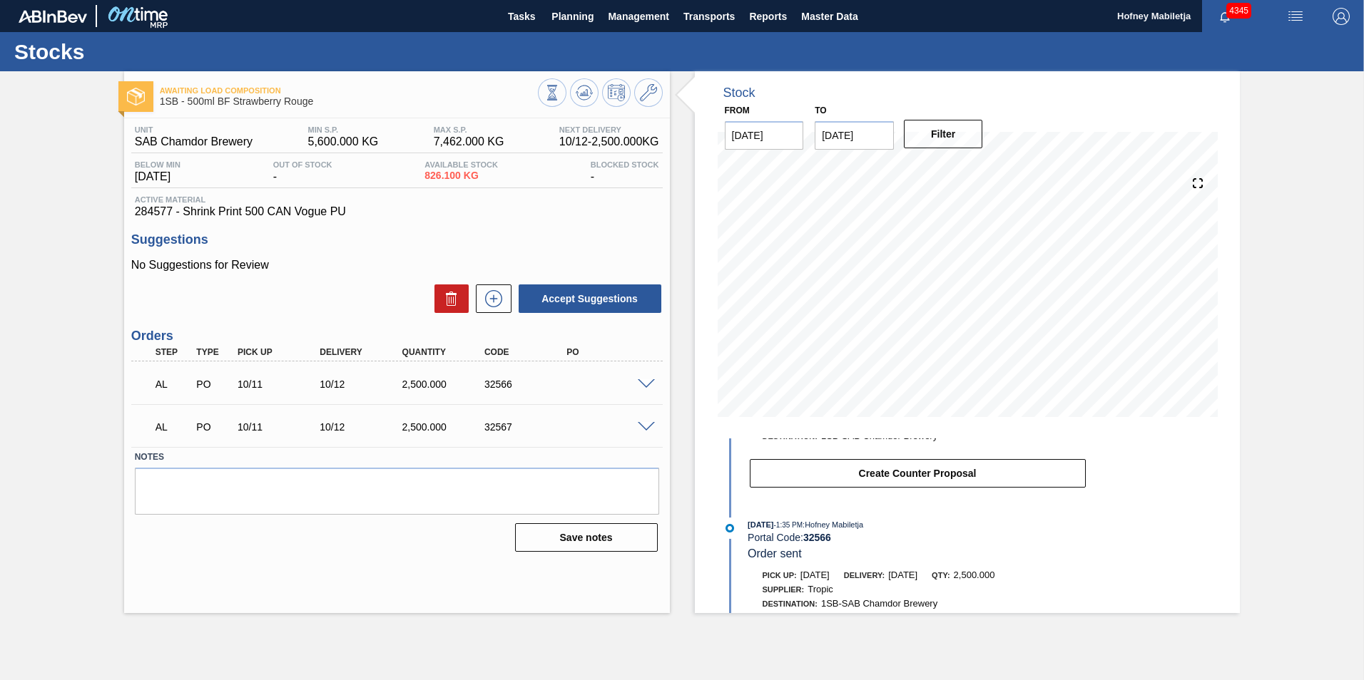
click at [643, 426] on span at bounding box center [646, 427] width 17 height 11
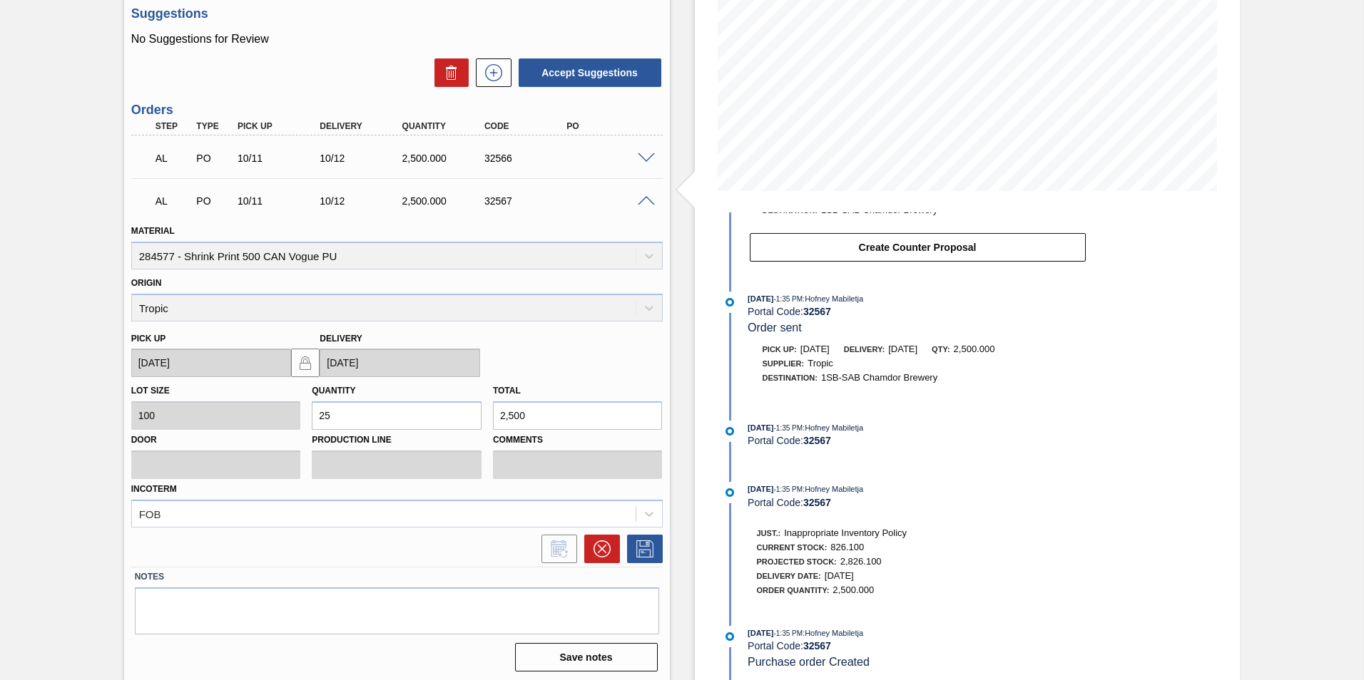
scroll to position [230, 0]
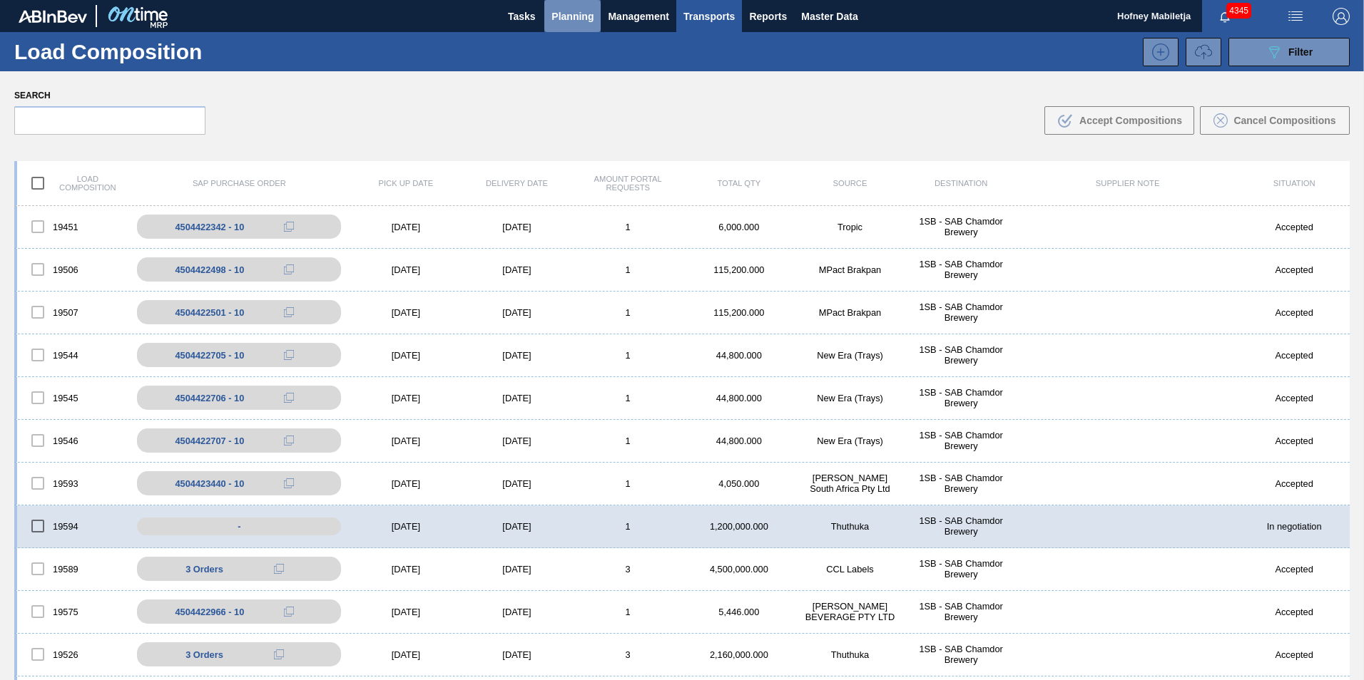
click at [573, 13] on span "Planning" at bounding box center [572, 16] width 42 height 17
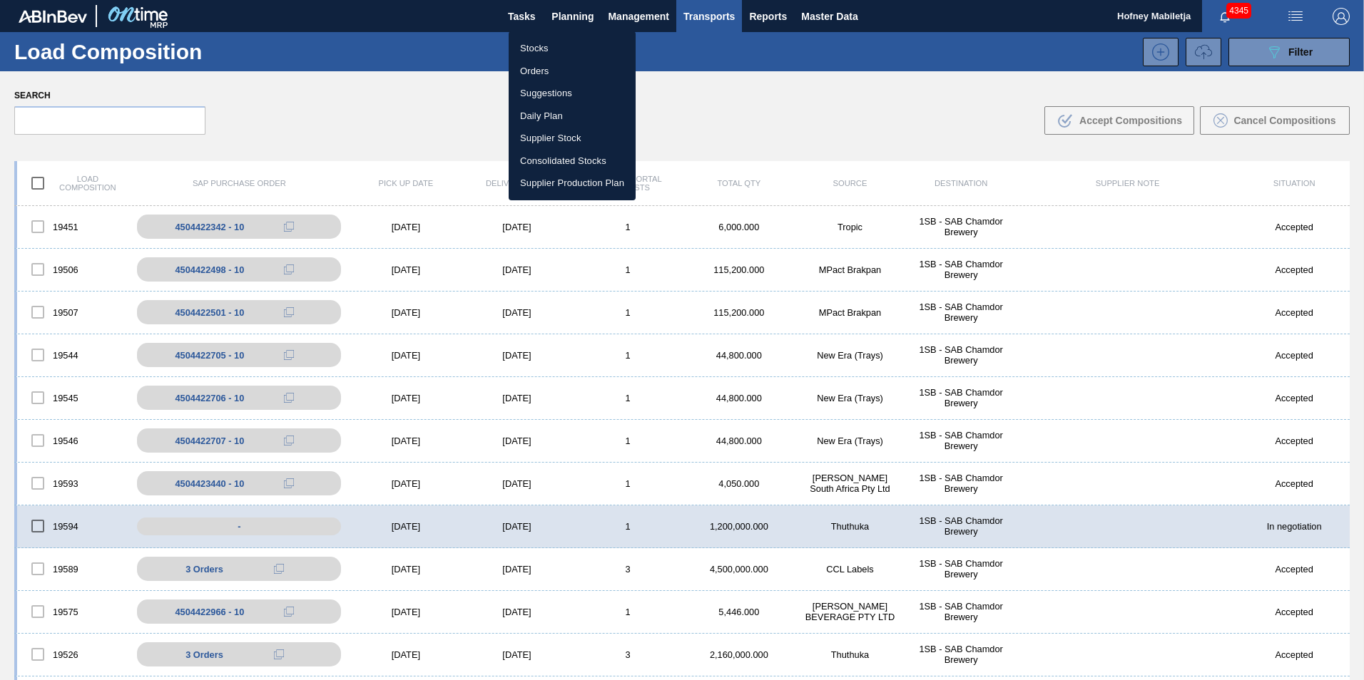
click at [536, 49] on li "Stocks" at bounding box center [571, 48] width 127 height 23
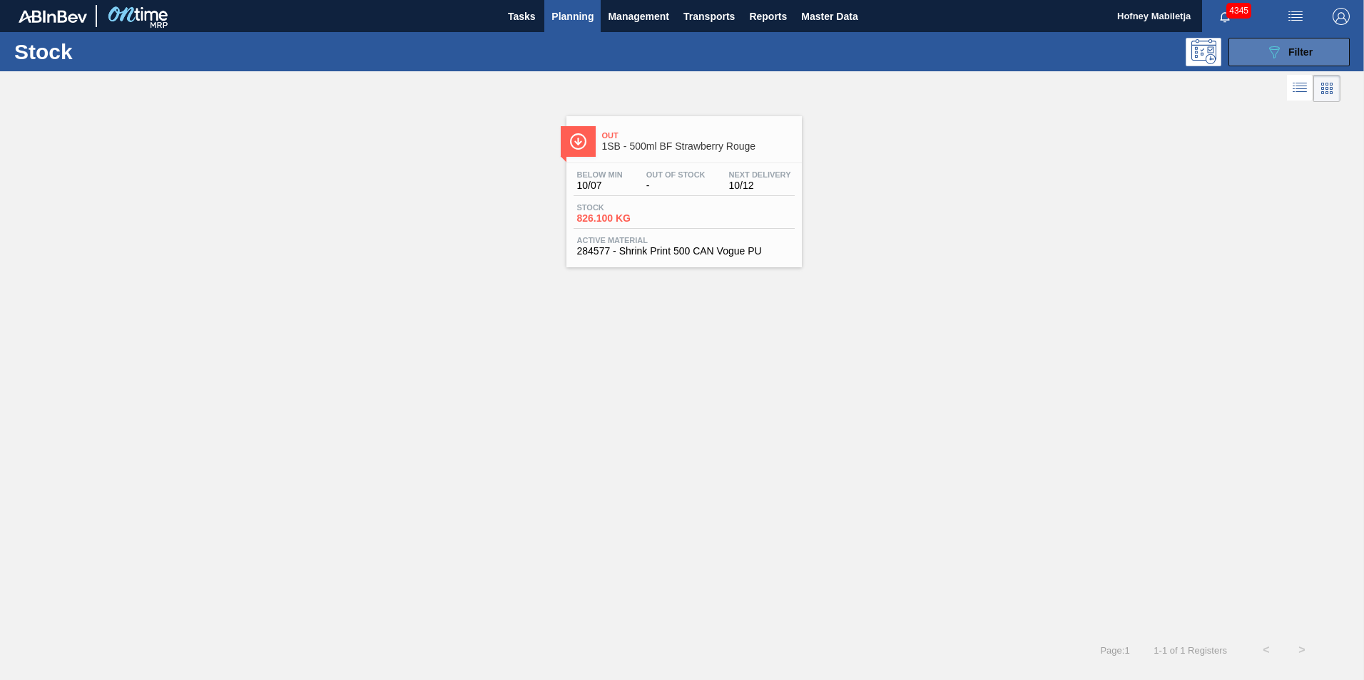
click at [1299, 54] on span "Filter" at bounding box center [1300, 51] width 24 height 11
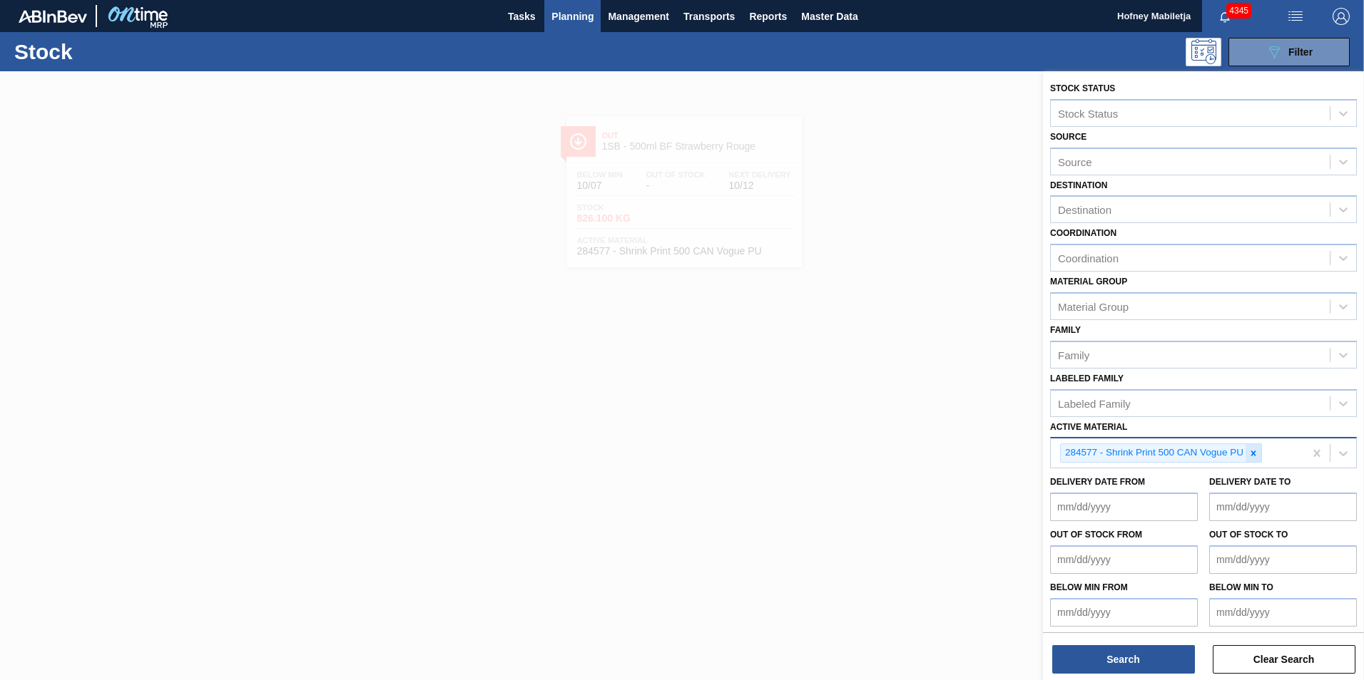
click at [1254, 452] on icon at bounding box center [1253, 453] width 5 height 5
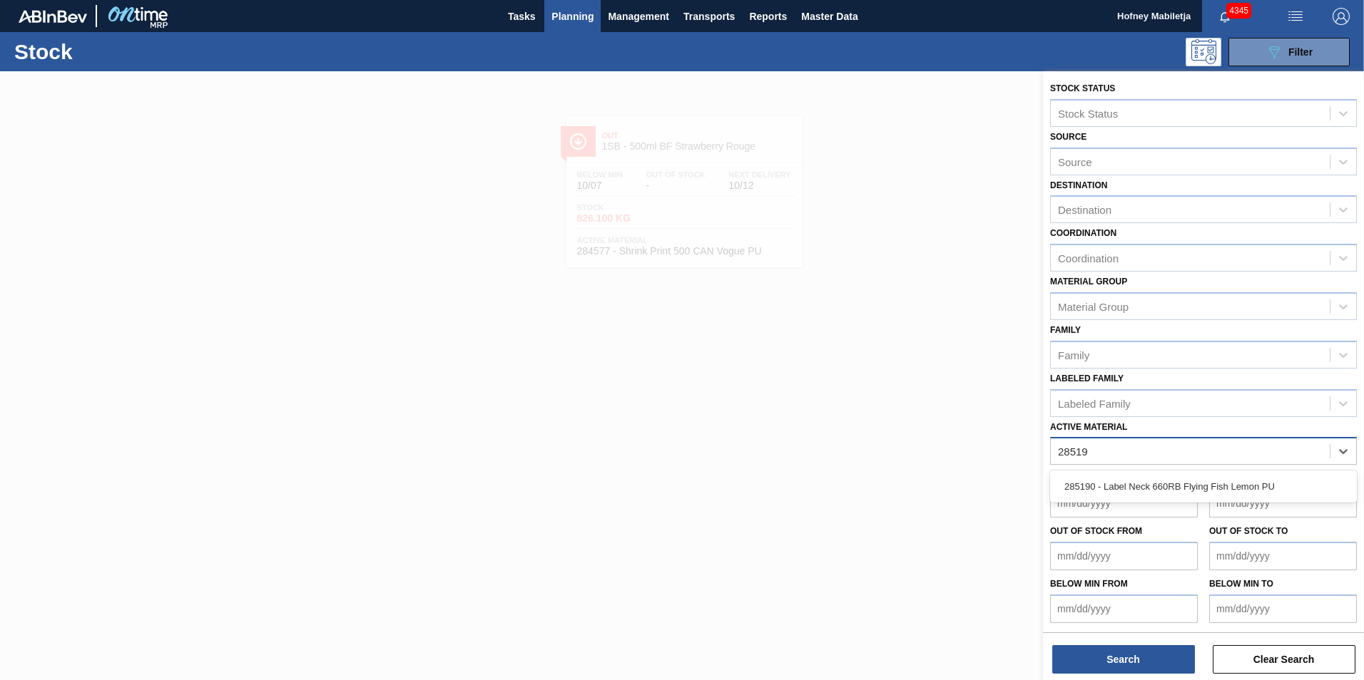
type Material "285190"
click at [1190, 484] on div "285190 - Label Neck 660RB Flying Fish Lemon PU" at bounding box center [1203, 487] width 307 height 26
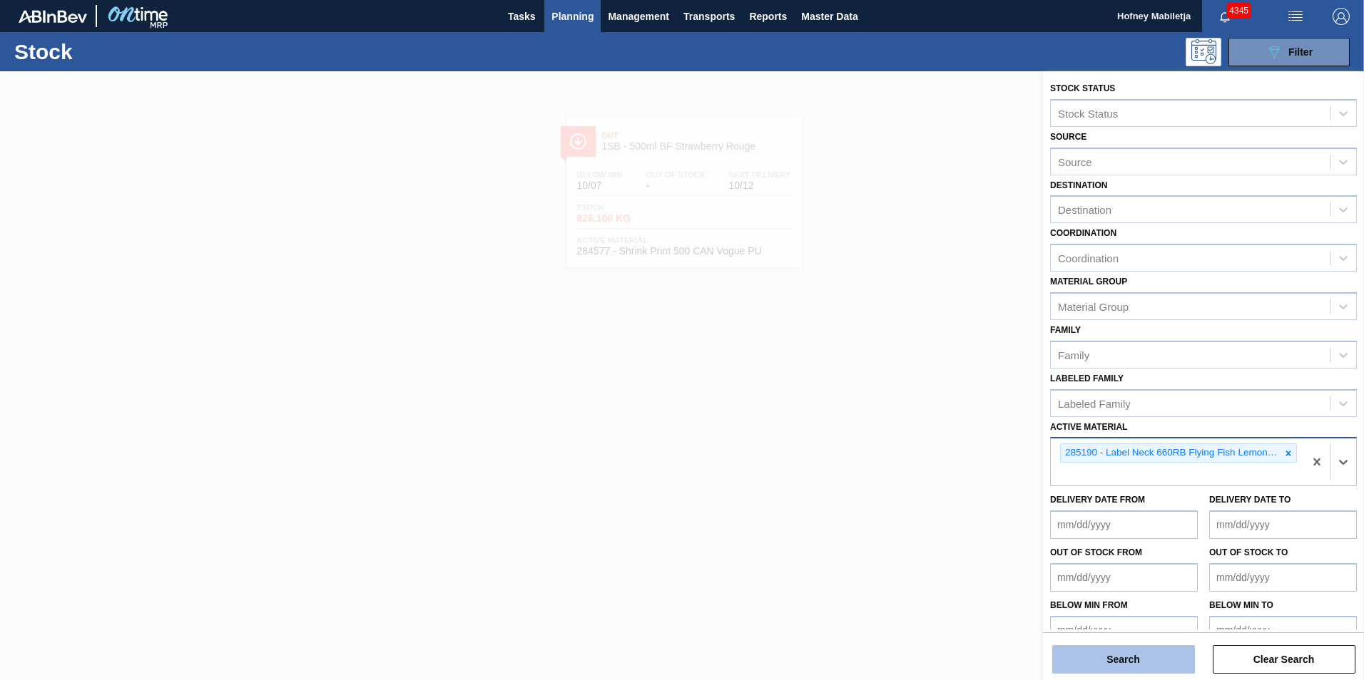
click at [1124, 660] on button "Search" at bounding box center [1123, 659] width 143 height 29
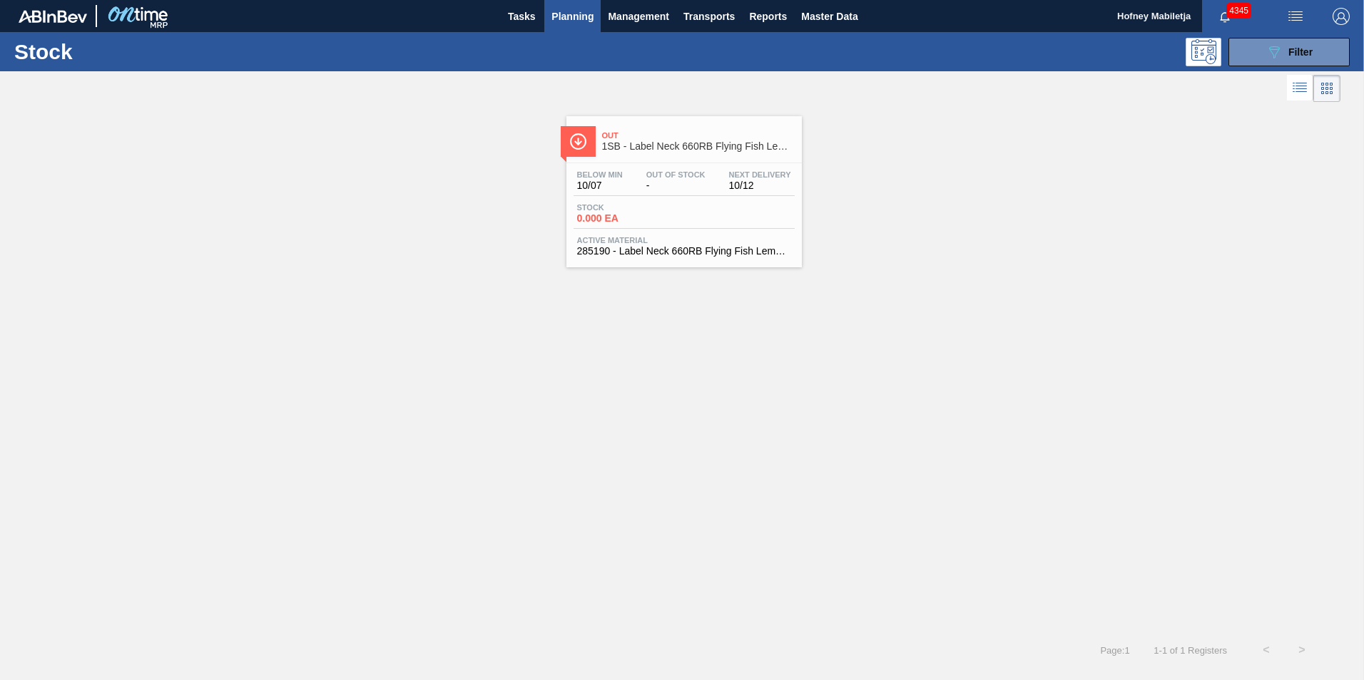
click at [685, 198] on div "Below Min 10/07 Out Of Stock - Next Delivery 10/12 Stock 0.000 EA Active Materi…" at bounding box center [683, 211] width 235 height 97
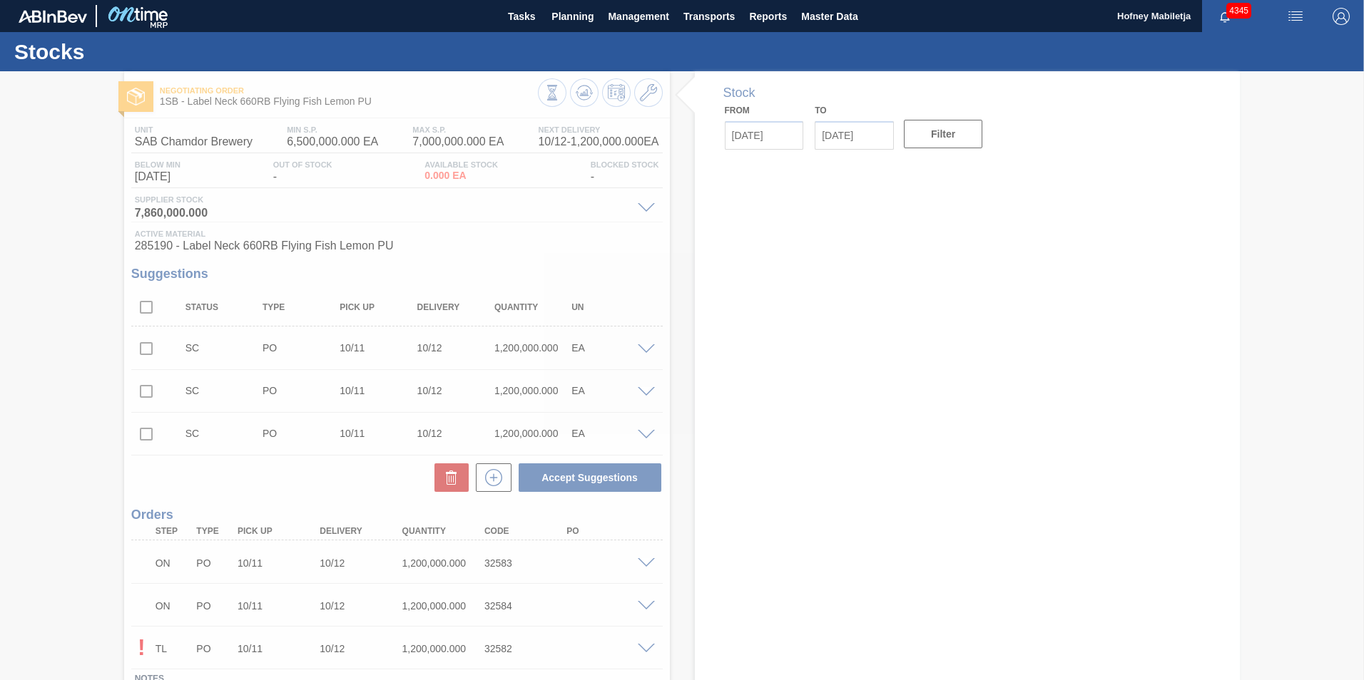
type input "[DATE]"
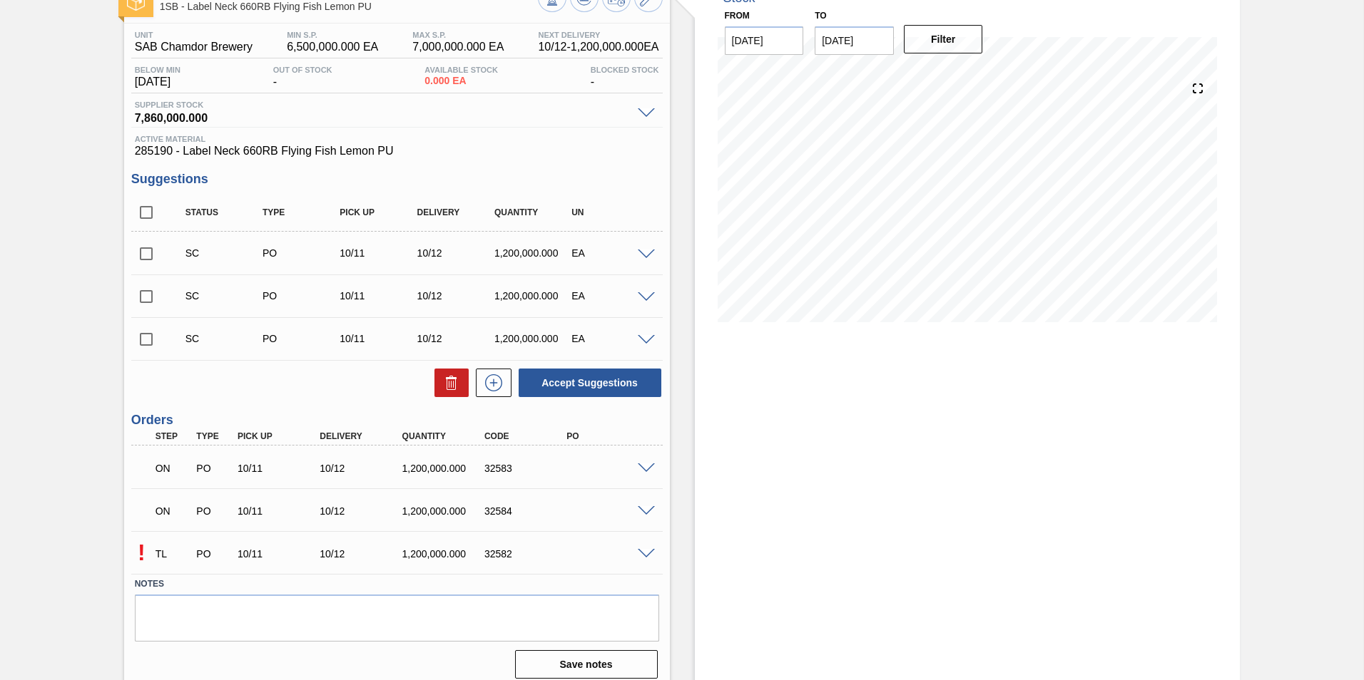
scroll to position [106, 0]
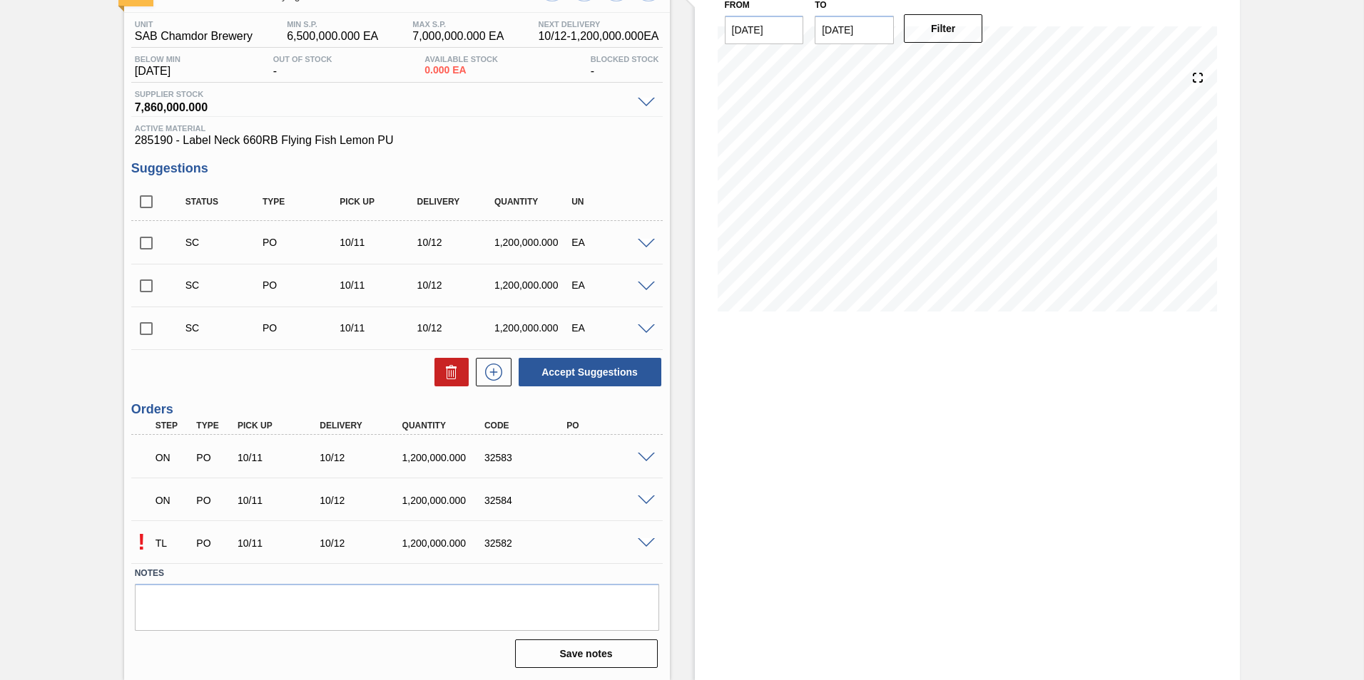
click at [642, 542] on span at bounding box center [646, 543] width 17 height 11
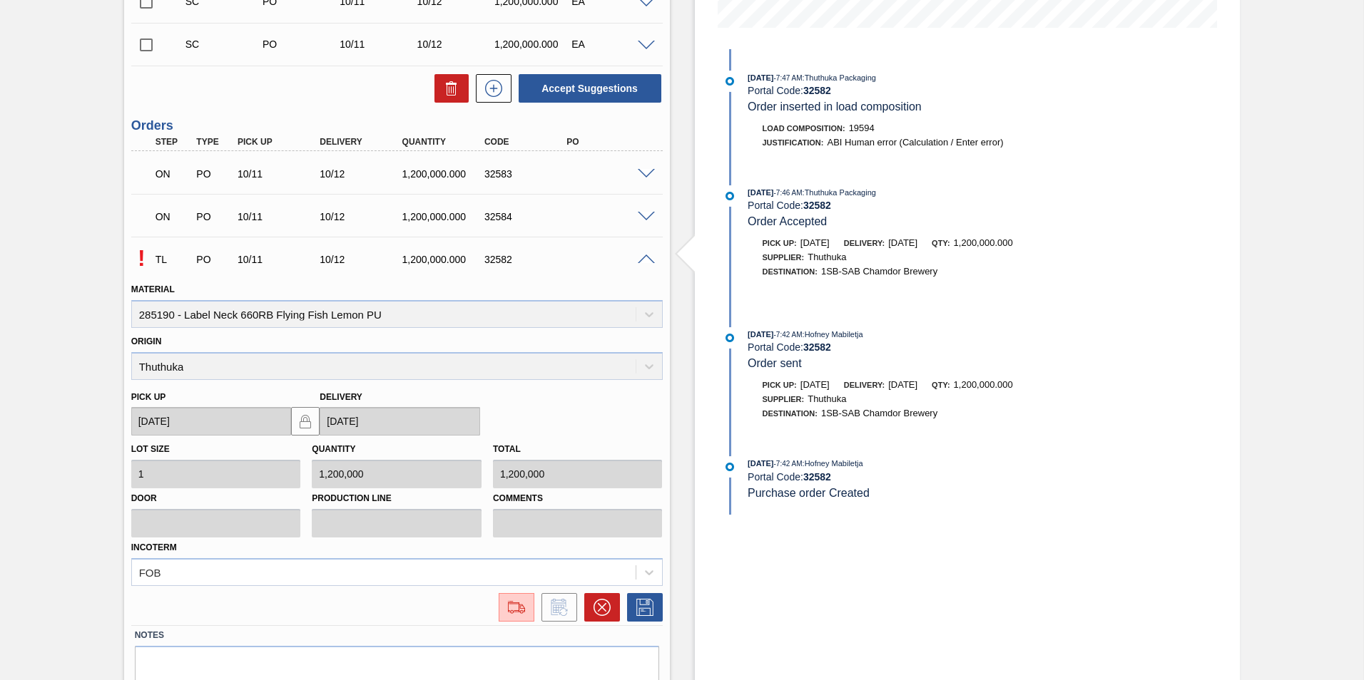
scroll to position [391, 0]
click at [512, 607] on img at bounding box center [516, 606] width 23 height 17
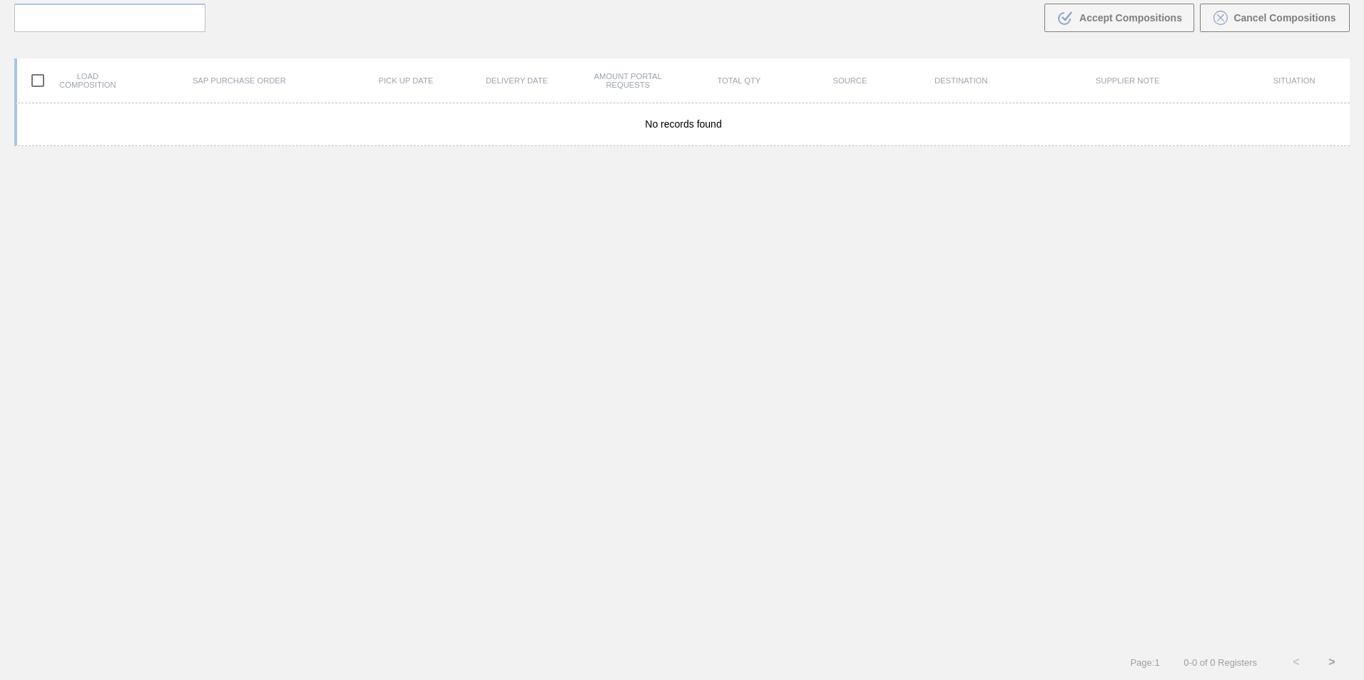
scroll to position [103, 0]
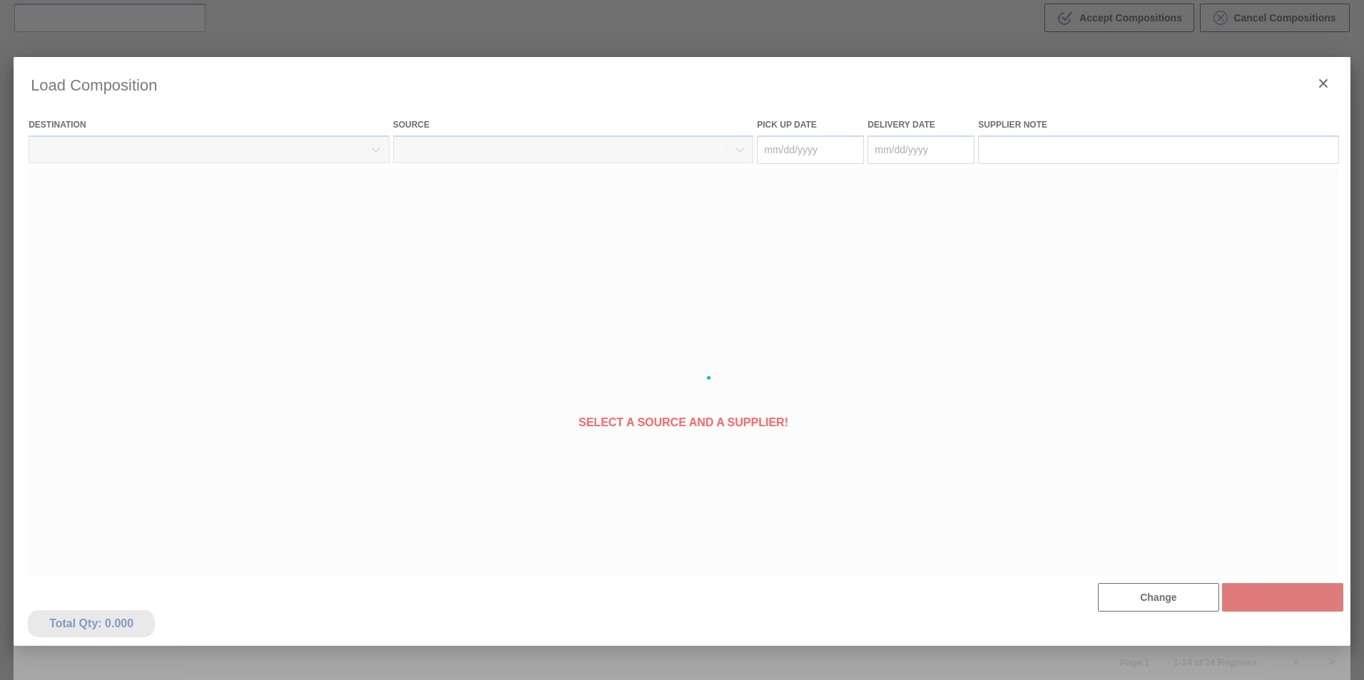
scroll to position [214, 0]
type Date "[DATE]"
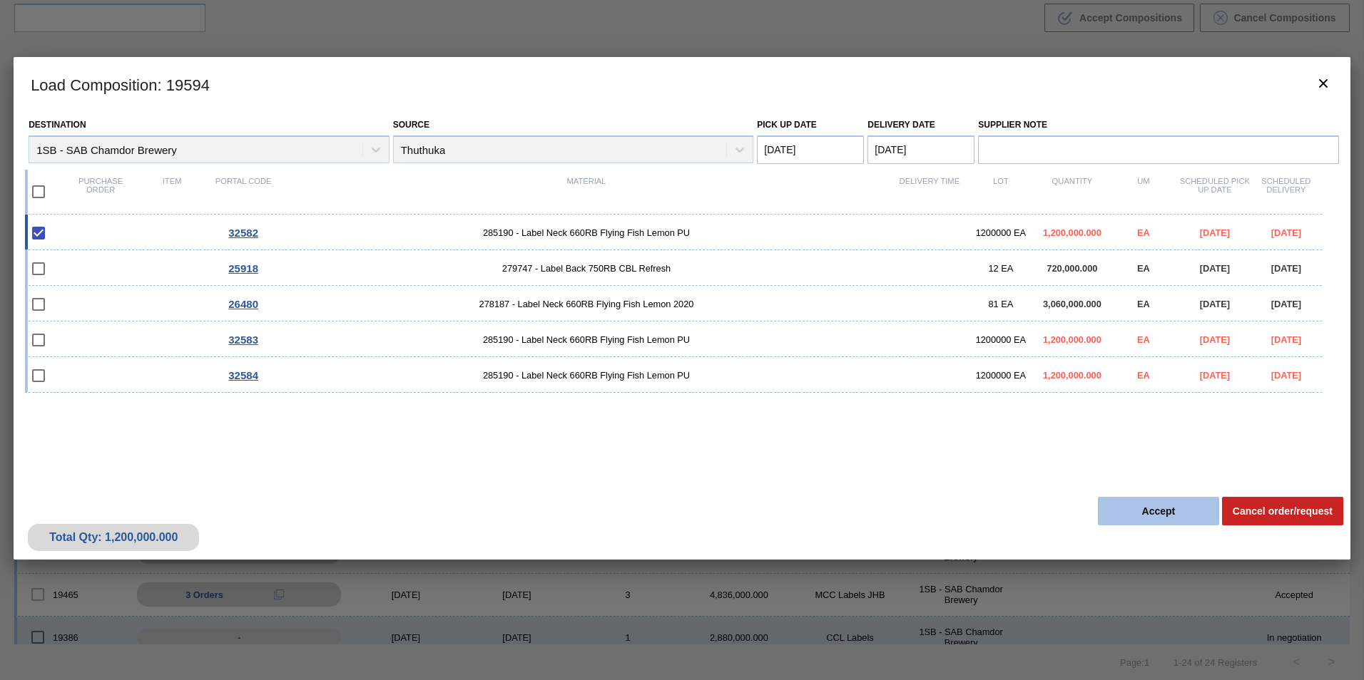
click at [1188, 506] on button "Accept" at bounding box center [1158, 511] width 121 height 29
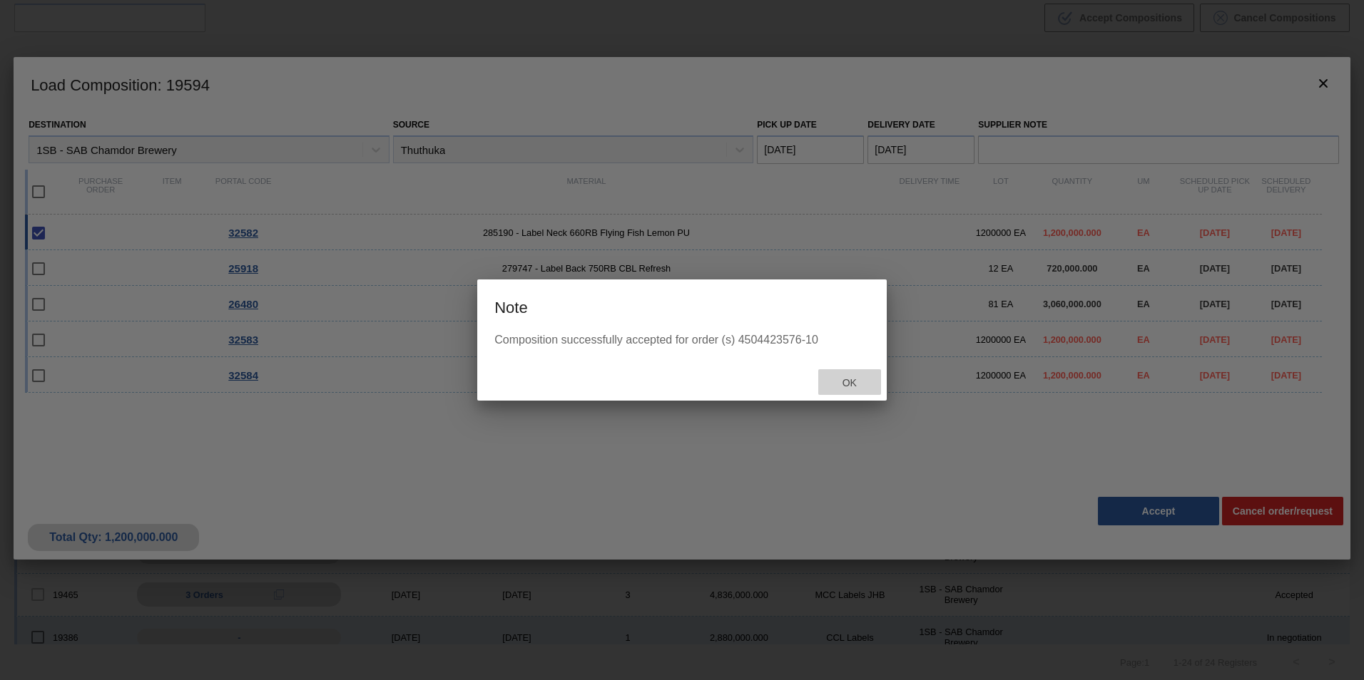
click at [849, 381] on span "Ok" at bounding box center [849, 382] width 37 height 11
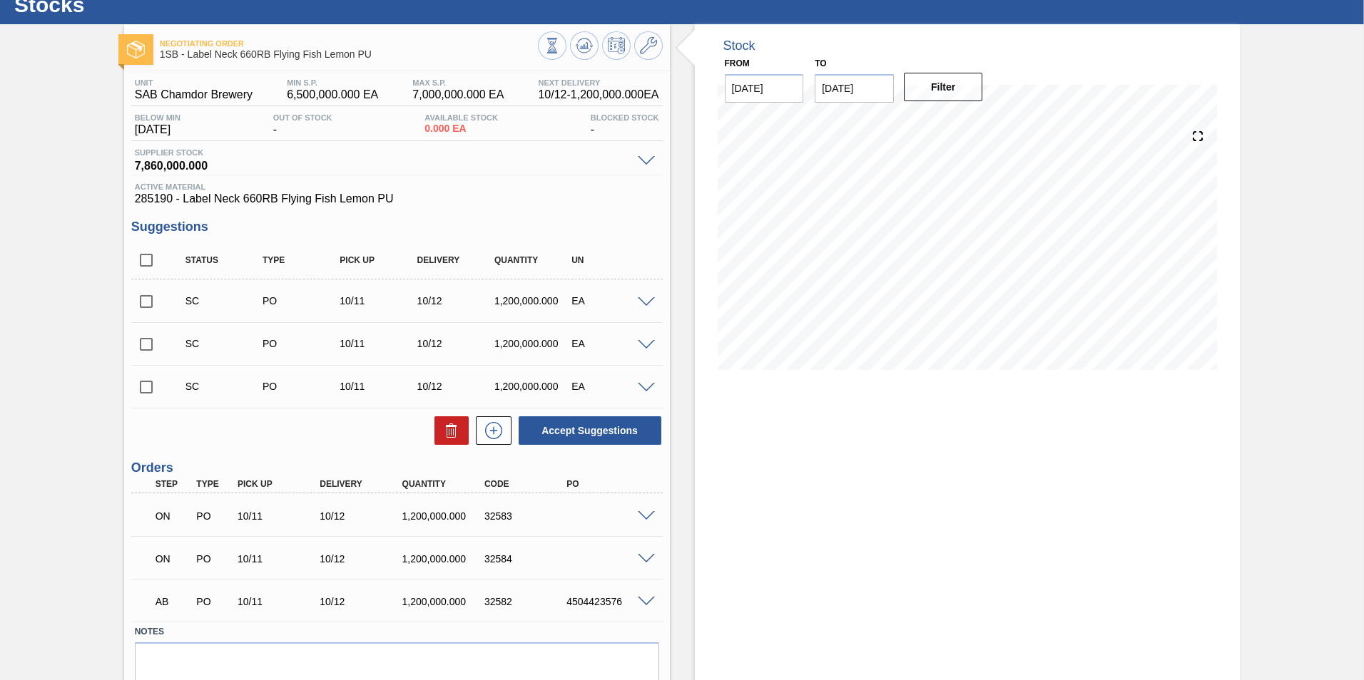
scroll to position [106, 0]
